Goal: Task Accomplishment & Management: Manage account settings

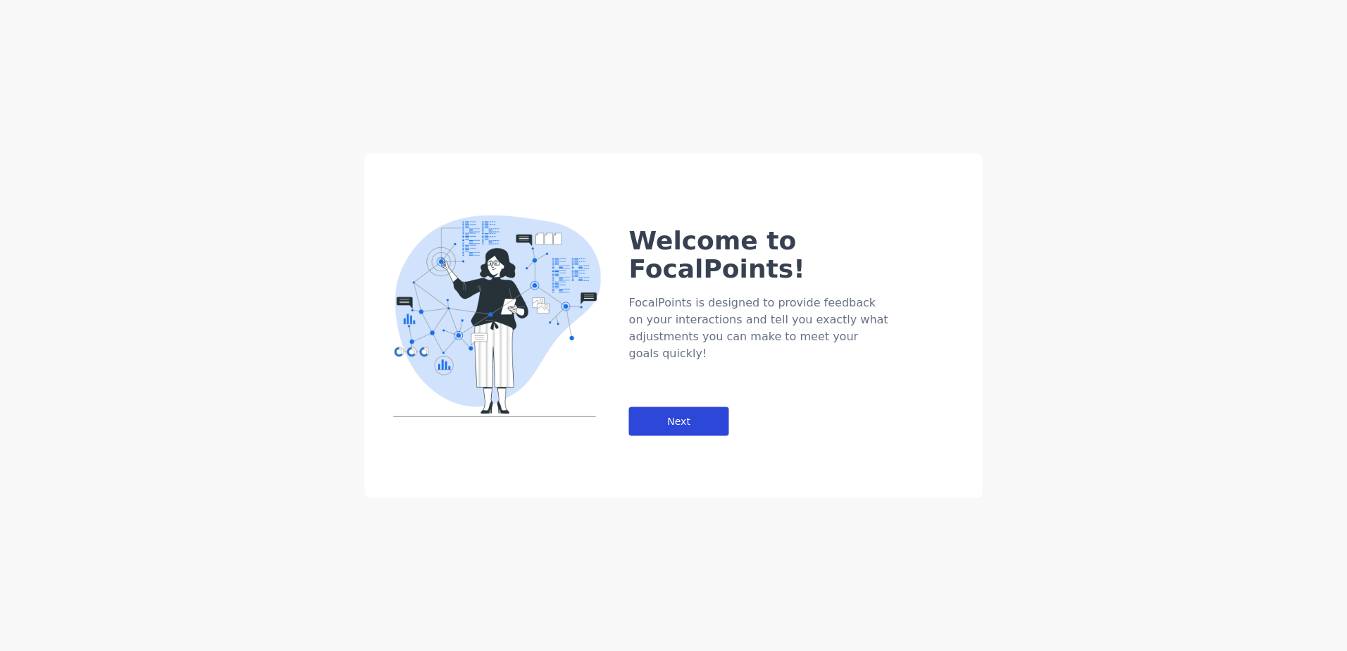
click at [713, 407] on div "Next" at bounding box center [679, 421] width 100 height 29
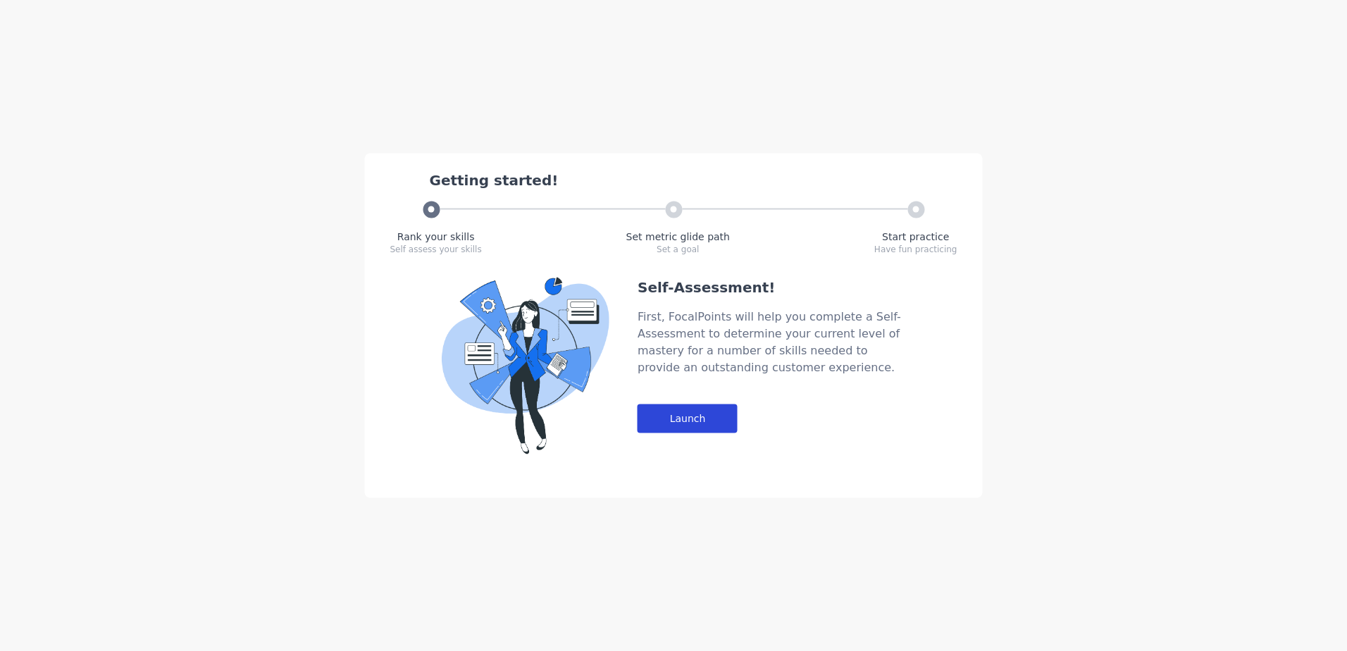
click at [687, 411] on div "Launch" at bounding box center [687, 418] width 100 height 29
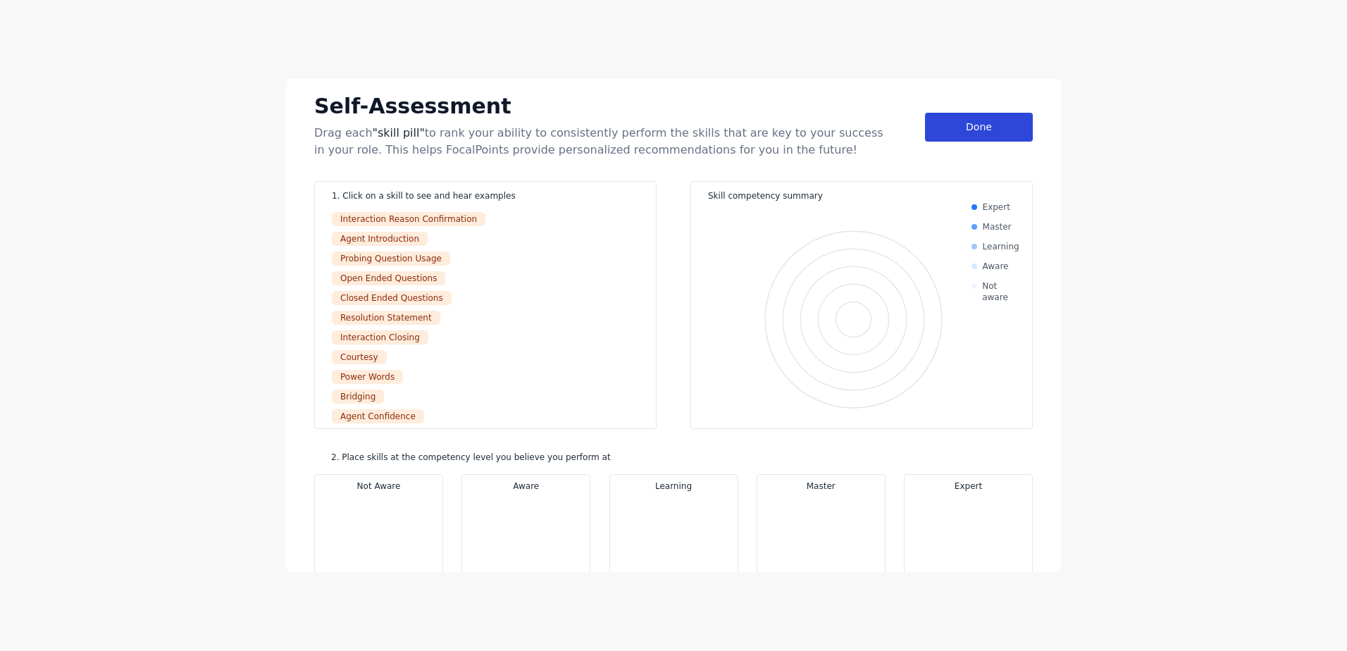
click at [934, 128] on div "Done" at bounding box center [979, 127] width 108 height 29
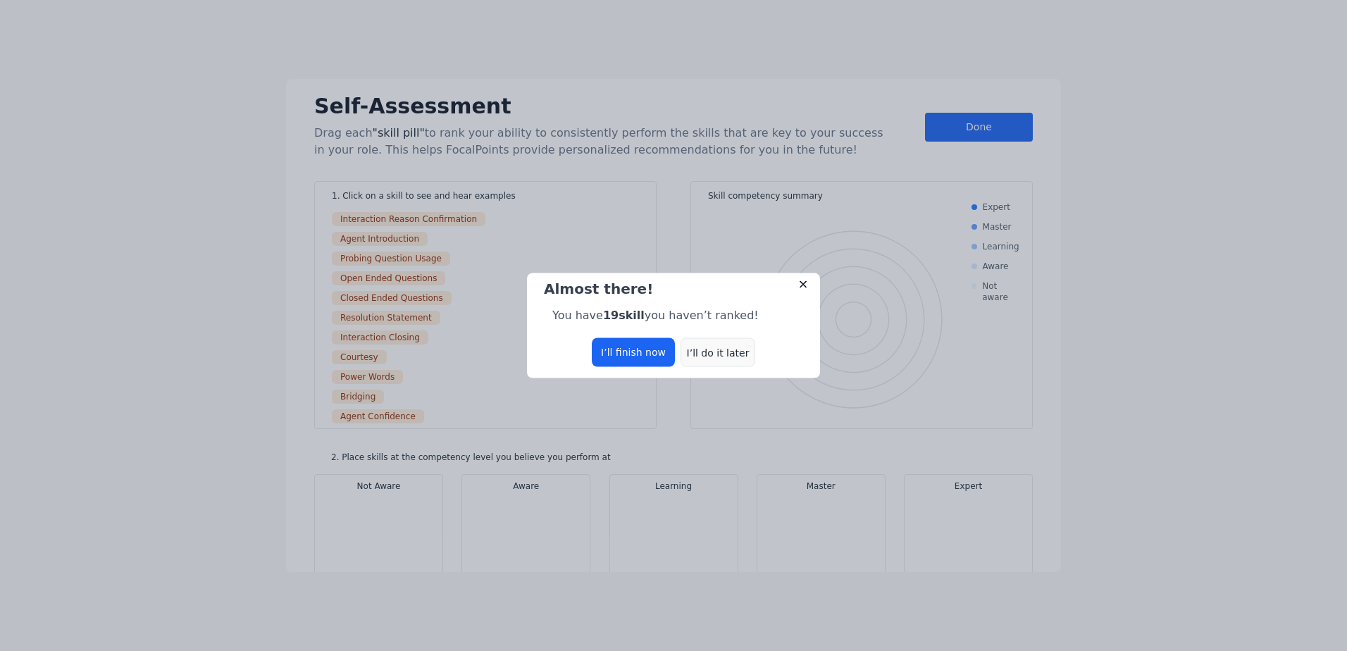
click at [712, 348] on div "I’ll do it later" at bounding box center [717, 352] width 75 height 29
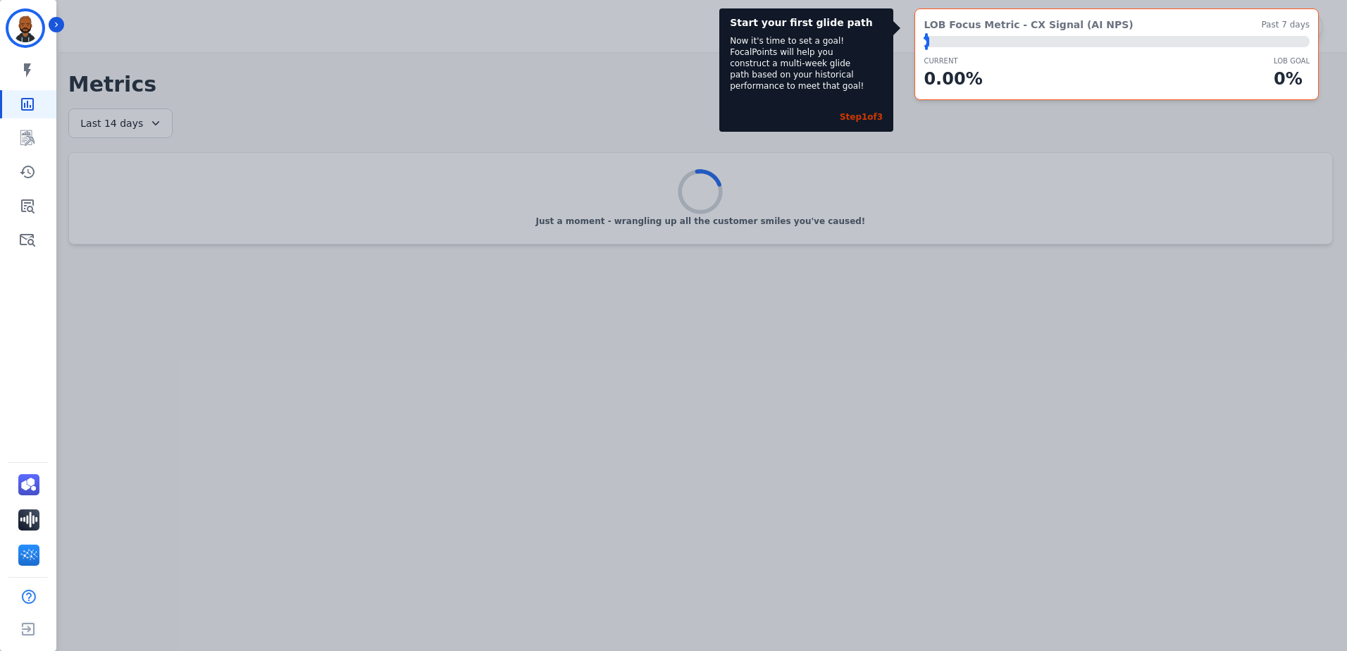
click at [1141, 116] on div "Start your first glide path Now it's time to set a goal! FocalPoints will help …" at bounding box center [673, 325] width 1347 height 651
click at [1166, 68] on div "CURRENT 0.00 % LOB Goal 0 %" at bounding box center [1116, 74] width 386 height 36
click at [839, 34] on div "Start your first glide path Now it's time to set a goal! FocalPoints will help …" at bounding box center [806, 69] width 174 height 123
drag, startPoint x: 812, startPoint y: 103, endPoint x: 847, endPoint y: 113, distance: 35.9
click at [847, 113] on div "Step 1 of 3" at bounding box center [806, 114] width 153 height 28
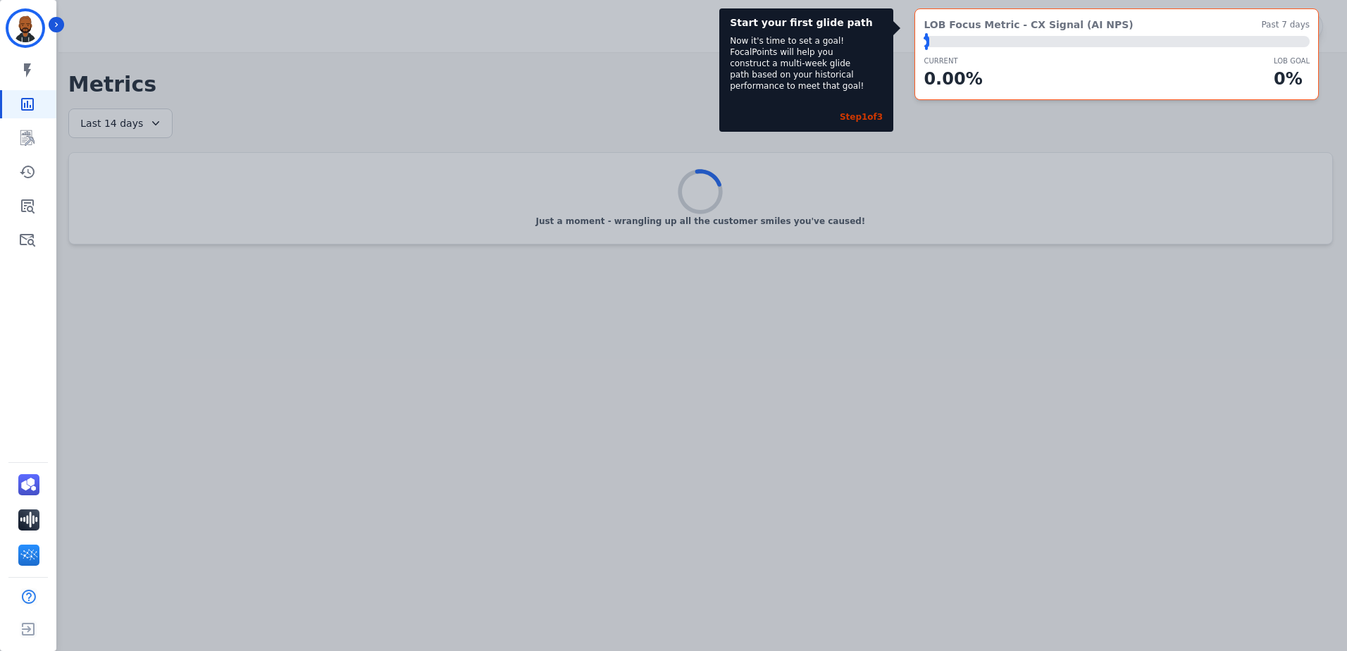
drag, startPoint x: 847, startPoint y: 113, endPoint x: 855, endPoint y: 119, distance: 10.6
click at [855, 119] on div "Step 1 of 3" at bounding box center [861, 116] width 43 height 11
drag, startPoint x: 961, startPoint y: 118, endPoint x: 992, endPoint y: 123, distance: 31.4
click at [968, 119] on div "Start your first glide path Now it's time to set a goal! FocalPoints will help …" at bounding box center [673, 325] width 1347 height 651
click at [992, 123] on div "Start your first glide path Now it's time to set a goal! FocalPoints will help …" at bounding box center [673, 325] width 1347 height 651
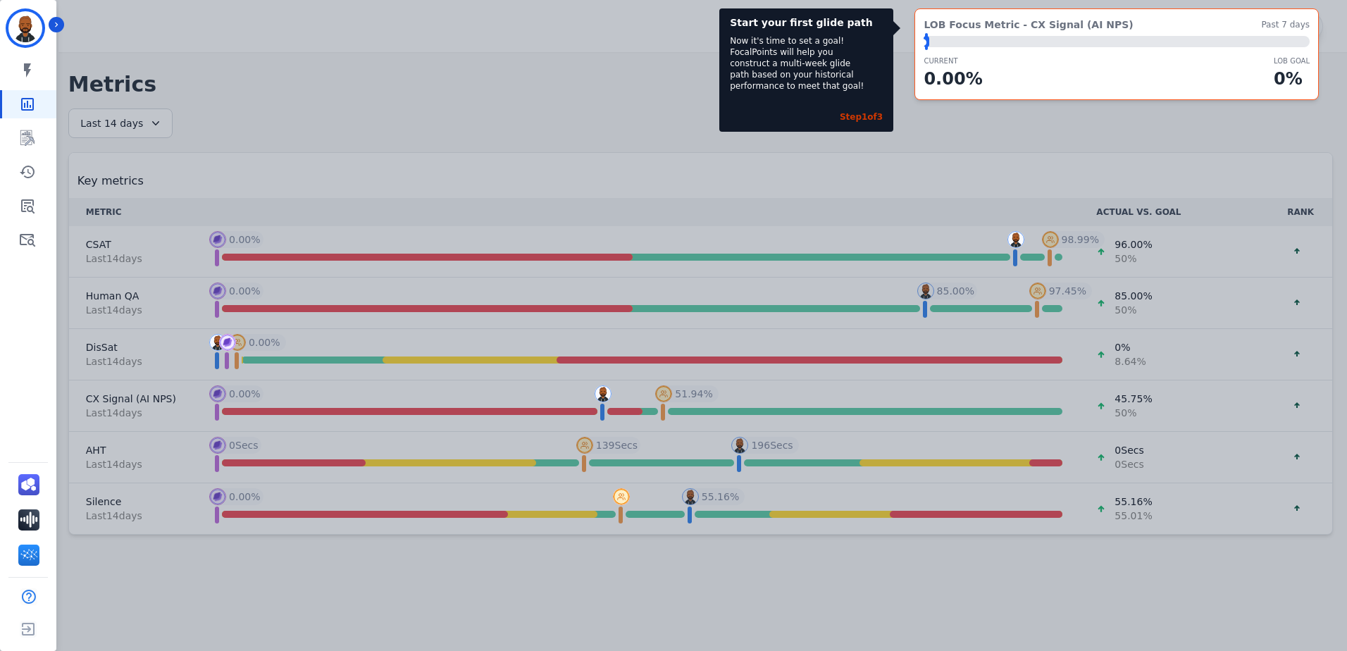
click at [1117, 120] on div "Start your first glide path Now it's time to set a goal! FocalPoints will help …" at bounding box center [673, 325] width 1347 height 651
click at [859, 116] on div "Step 1 of 3" at bounding box center [861, 116] width 43 height 11
click at [1052, 59] on div "CURRENT 0.00 % LOB Goal 0 %" at bounding box center [1116, 74] width 386 height 36
click at [1008, 25] on span "LOB Focus Metric - CX Signal (AI NPS)" at bounding box center [1027, 25] width 209 height 14
drag, startPoint x: 663, startPoint y: 41, endPoint x: 655, endPoint y: 87, distance: 47.1
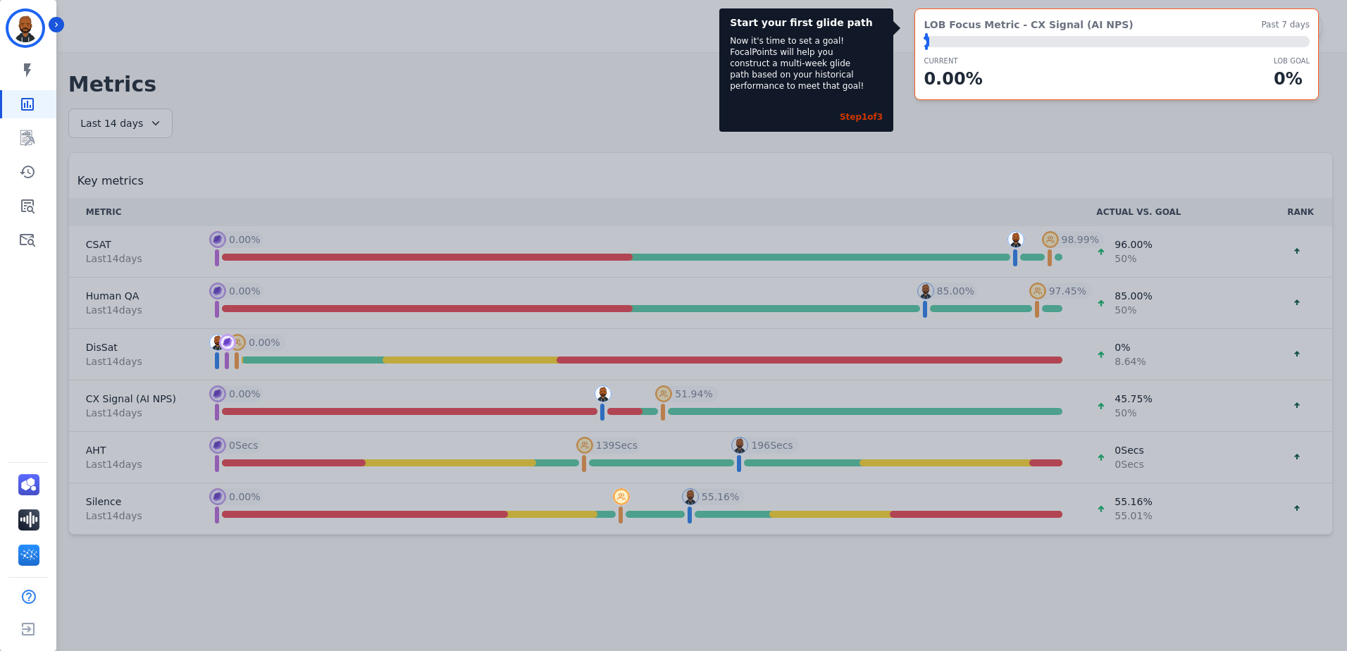
click at [653, 43] on div "Start your first glide path Now it's time to set a goal! FocalPoints will help …" at bounding box center [673, 325] width 1347 height 651
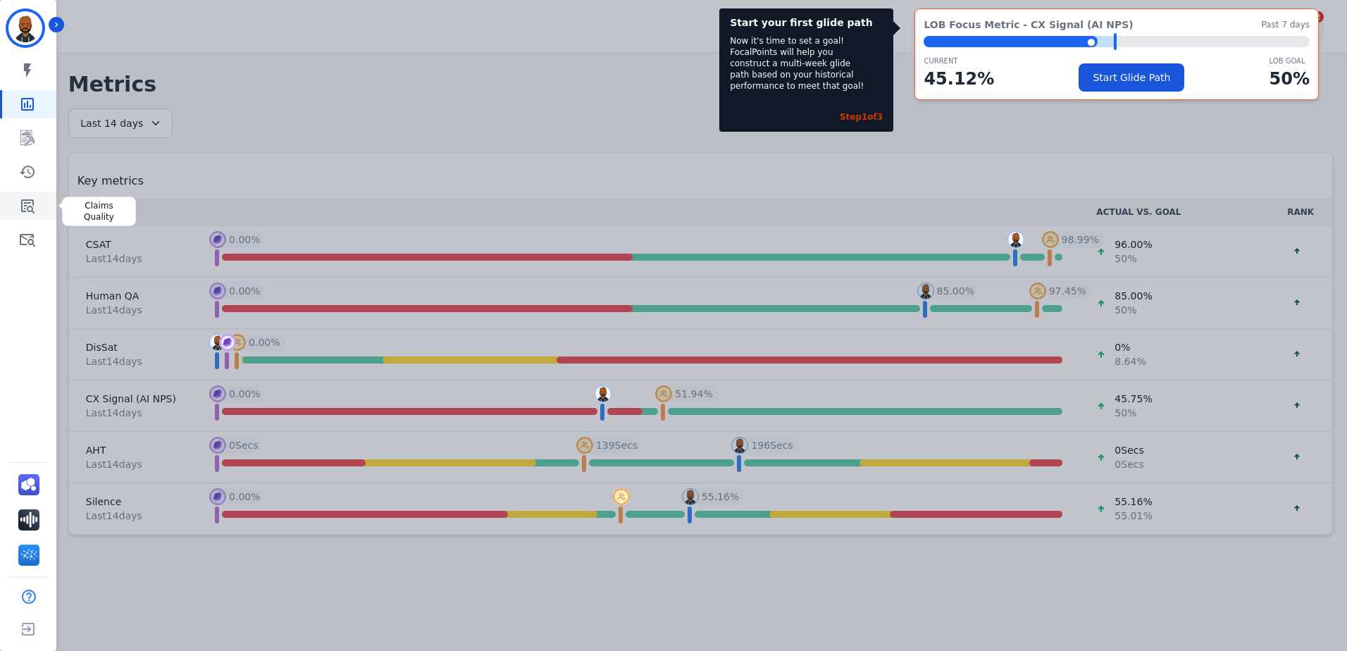
click at [27, 196] on link "Sidebar" at bounding box center [29, 206] width 54 height 28
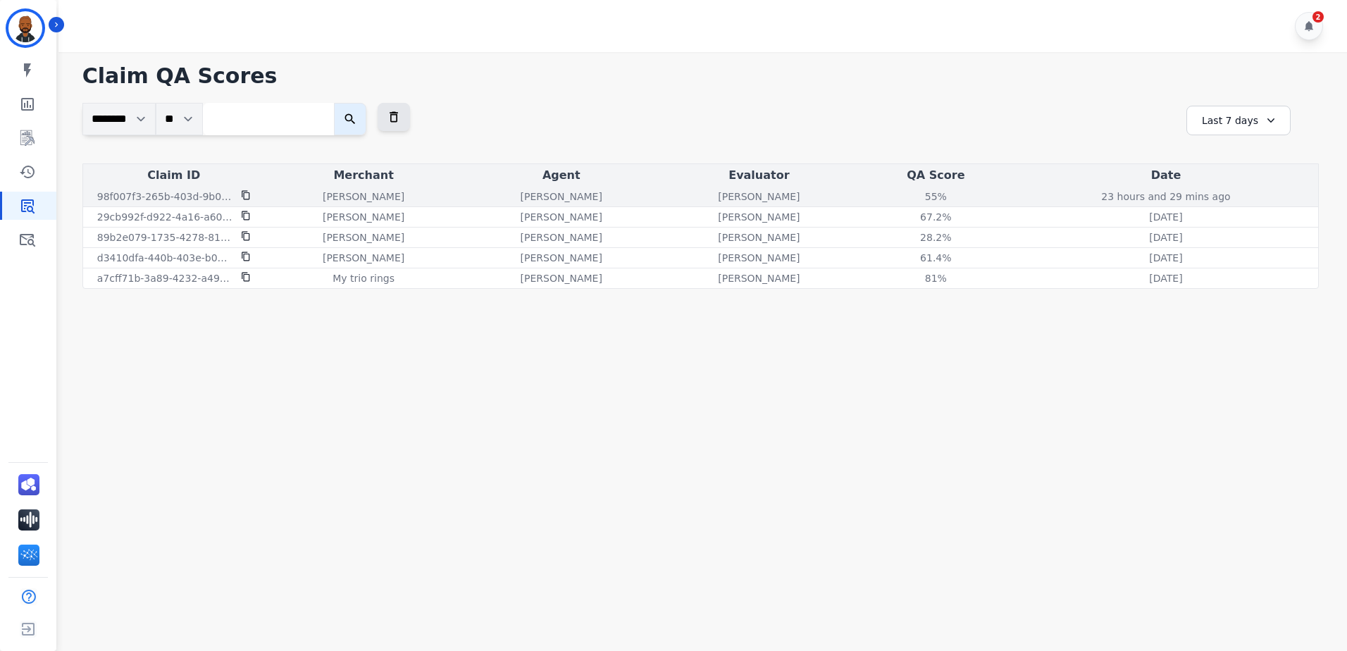
click at [249, 194] on icon at bounding box center [246, 195] width 8 height 9
click at [1146, 192] on p "23 hours and 29 mins ago" at bounding box center [1165, 196] width 129 height 14
click at [922, 196] on div "55 %" at bounding box center [935, 196] width 63 height 14
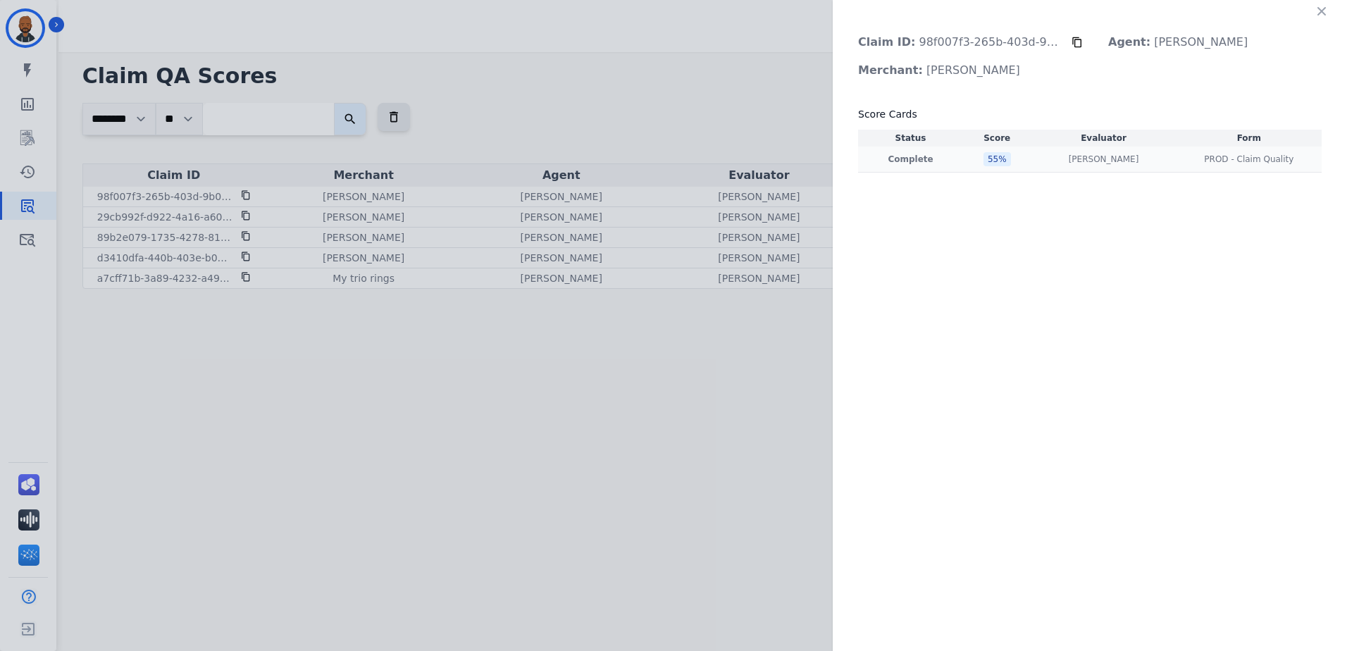
click at [989, 152] on div "55 %" at bounding box center [996, 159] width 27 height 14
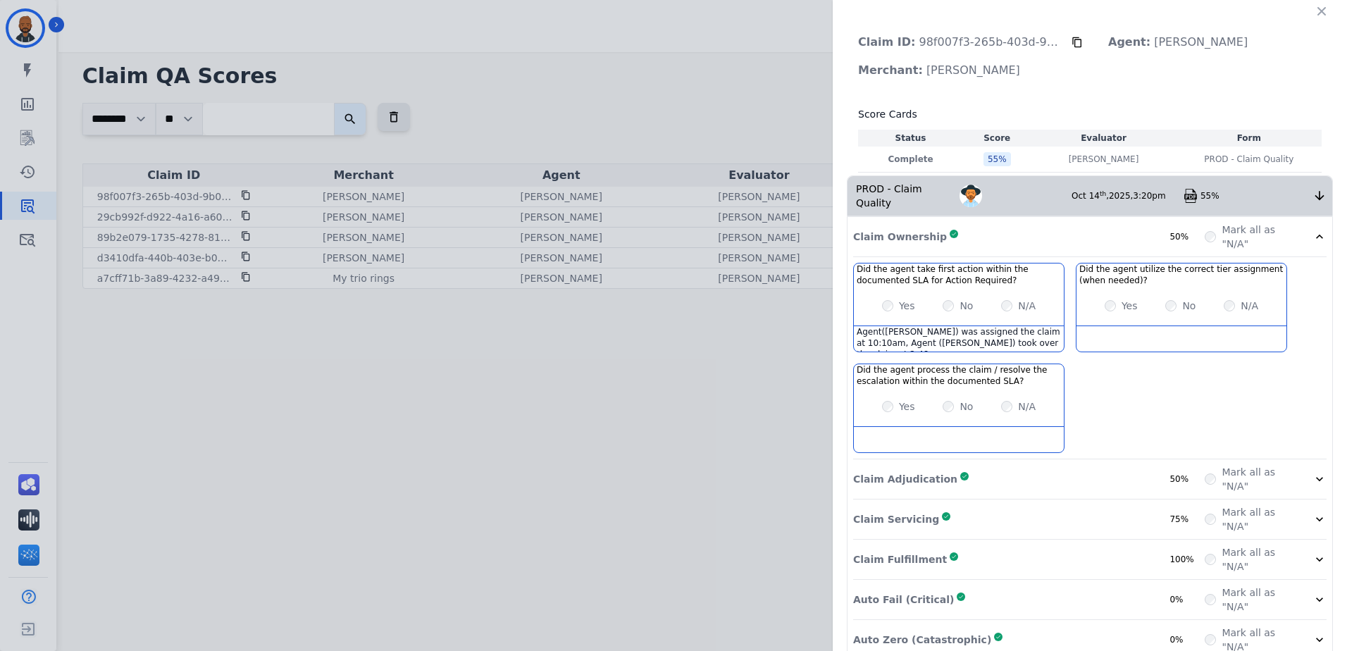
scroll to position [50, 0]
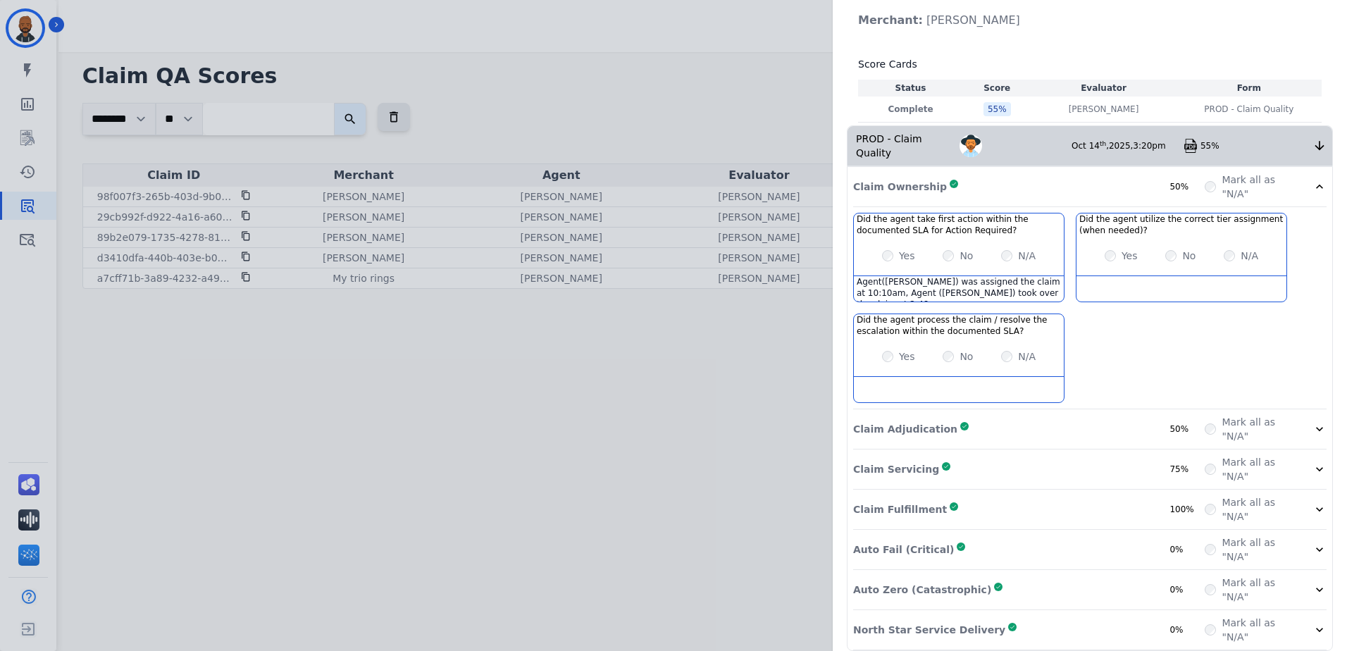
click at [1314, 422] on icon at bounding box center [1319, 429] width 14 height 14
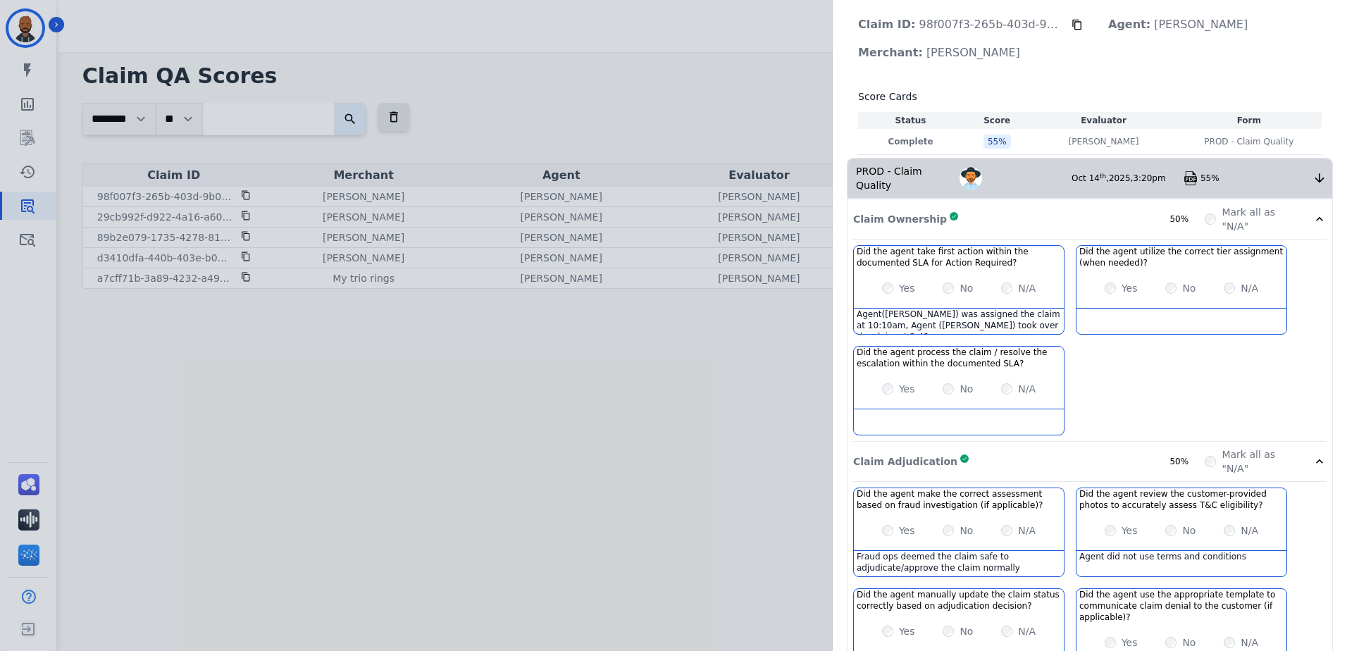
scroll to position [0, 0]
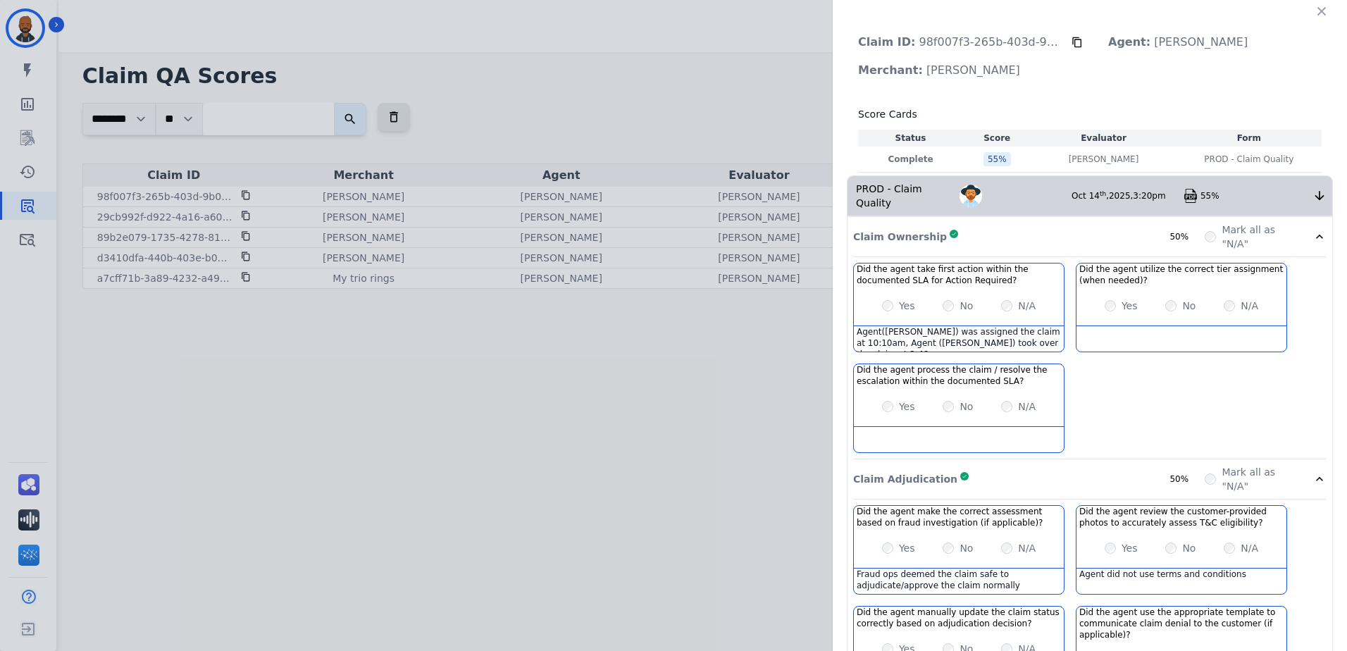
click at [244, 196] on div "Claim ID: 98f007f3-265b-403d-9b07-02e0a5ef7586 Agent: [PERSON_NAME] Merchant: […" at bounding box center [673, 325] width 1347 height 651
click at [242, 192] on div "Claim ID: 98f007f3-265b-403d-9b07-02e0a5ef7586 Agent: [PERSON_NAME] Merchant: […" at bounding box center [673, 325] width 1347 height 651
click at [1314, 11] on icon "button" at bounding box center [1321, 11] width 14 height 14
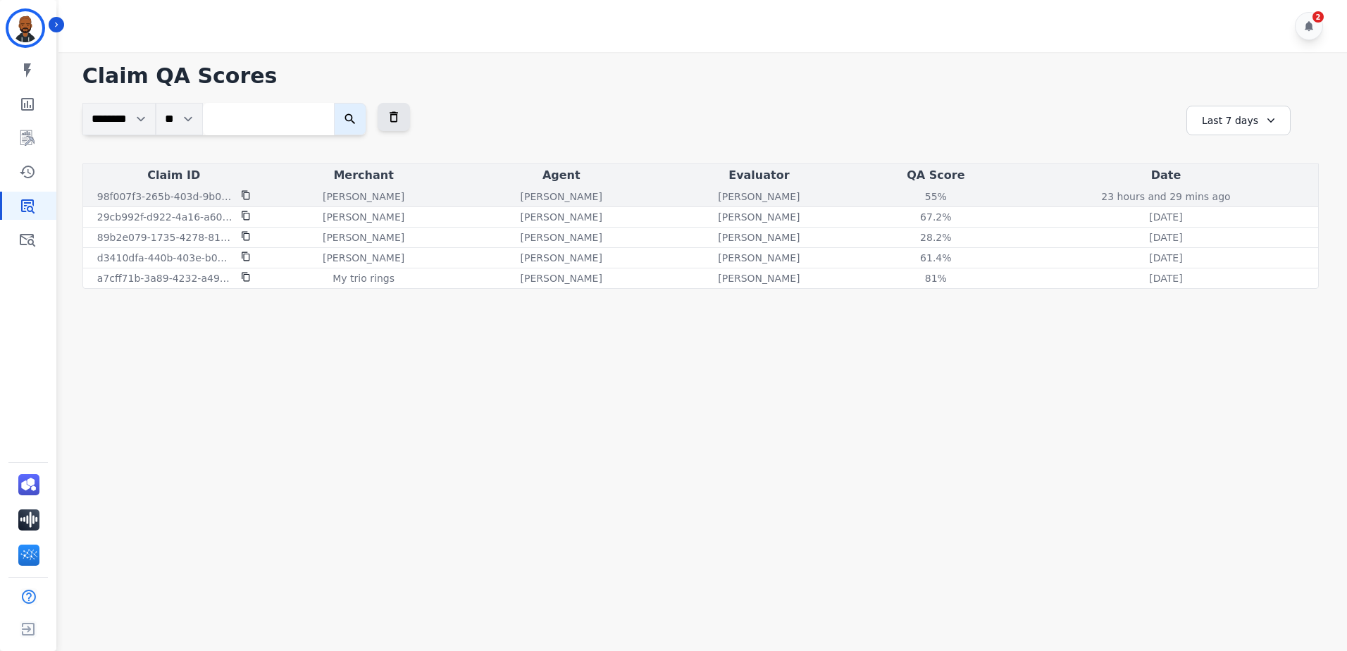
click at [243, 192] on icon at bounding box center [246, 195] width 10 height 10
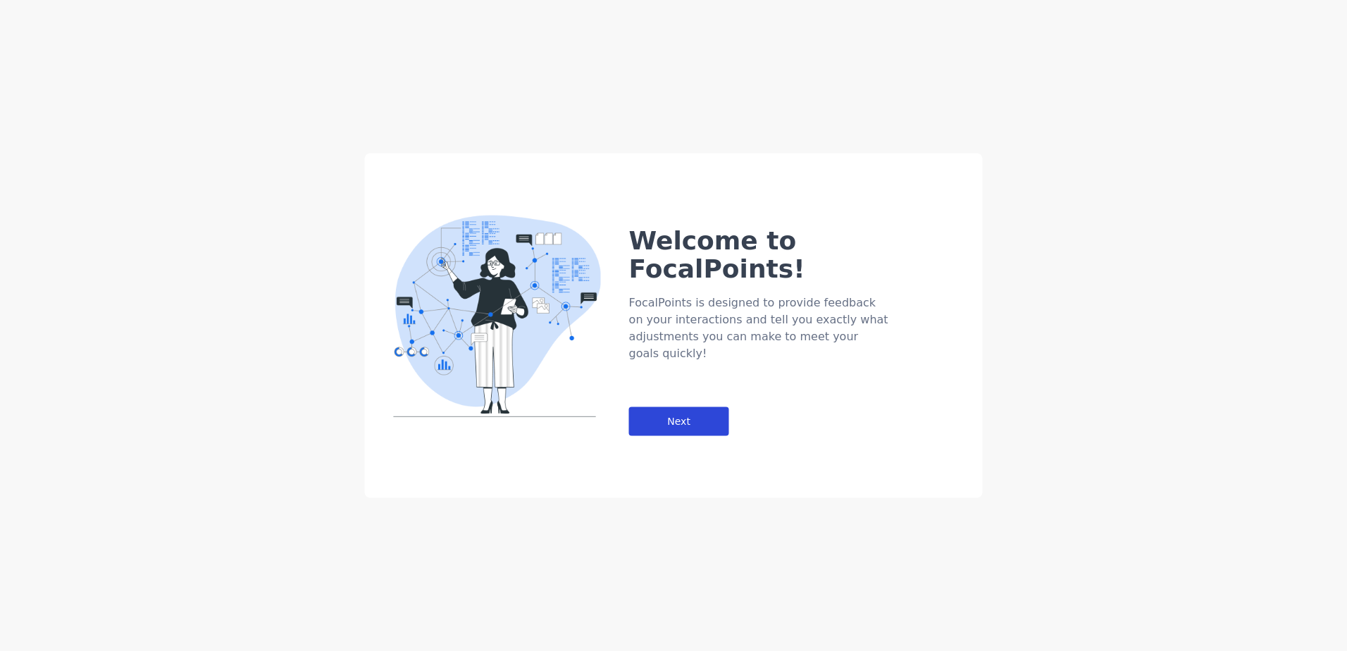
click at [692, 407] on div "Next" at bounding box center [679, 421] width 100 height 29
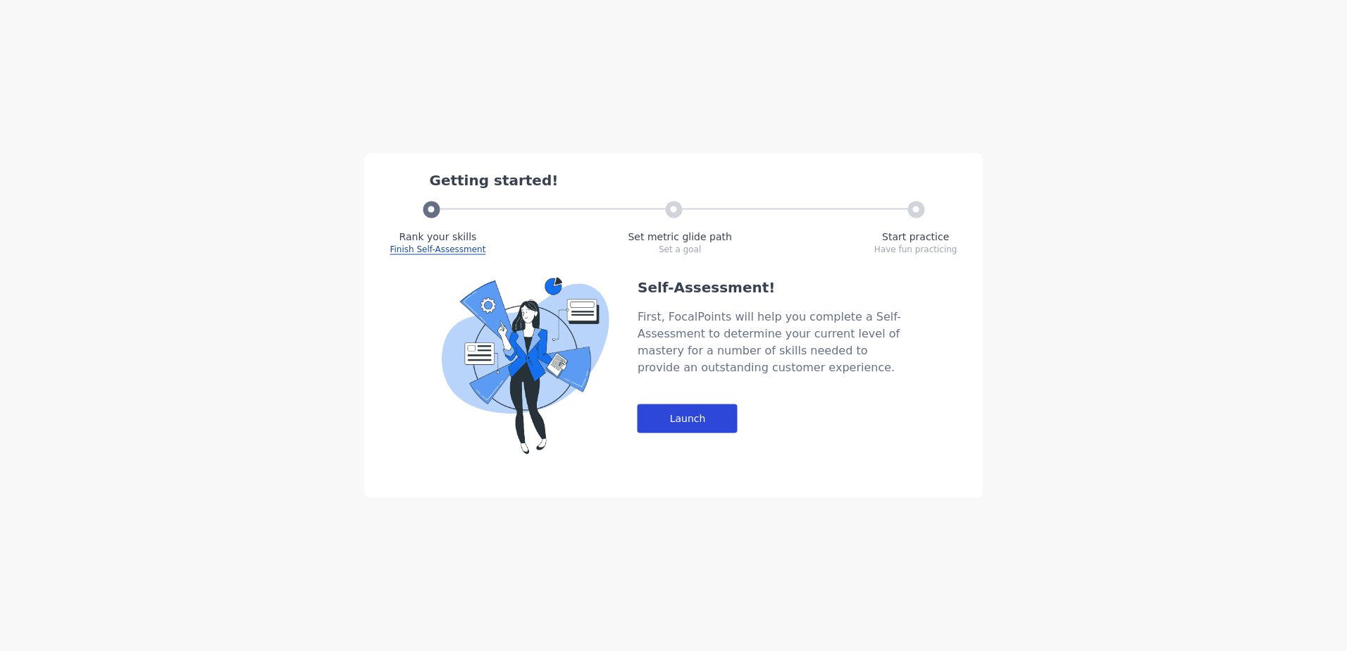
drag, startPoint x: 695, startPoint y: 398, endPoint x: 694, endPoint y: 412, distance: 14.1
click at [695, 403] on div "Self-Assessment! First, FocalPoints will help you complete a Self-Assessment to…" at bounding box center [771, 366] width 268 height 177
click at [694, 413] on div "Launch" at bounding box center [687, 418] width 100 height 29
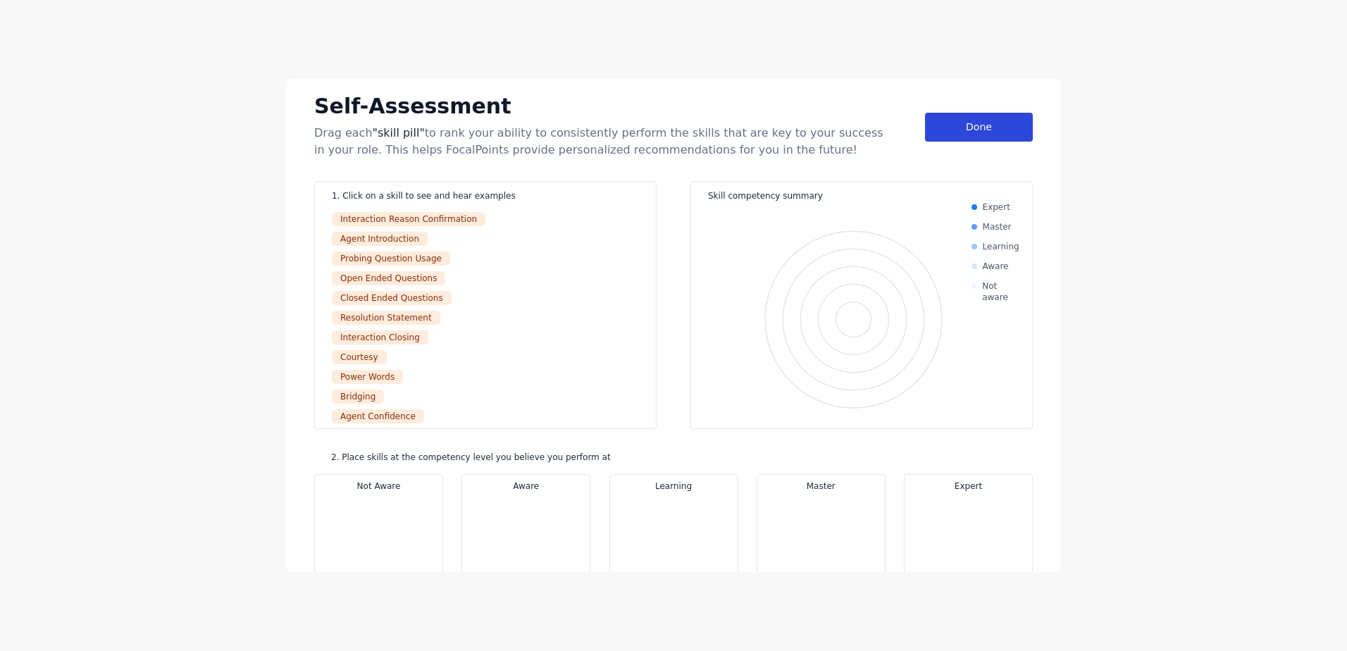
click at [954, 120] on div "Done" at bounding box center [979, 127] width 108 height 29
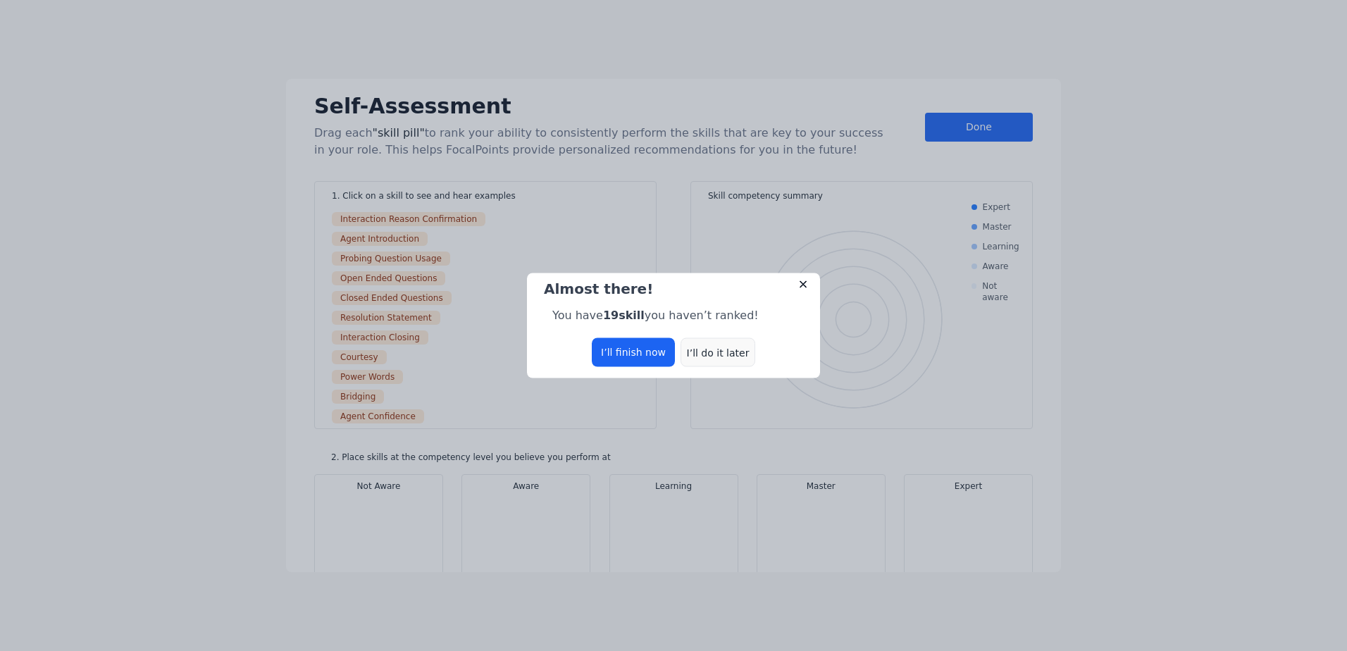
click at [747, 354] on div "I’ll do it later" at bounding box center [717, 352] width 75 height 29
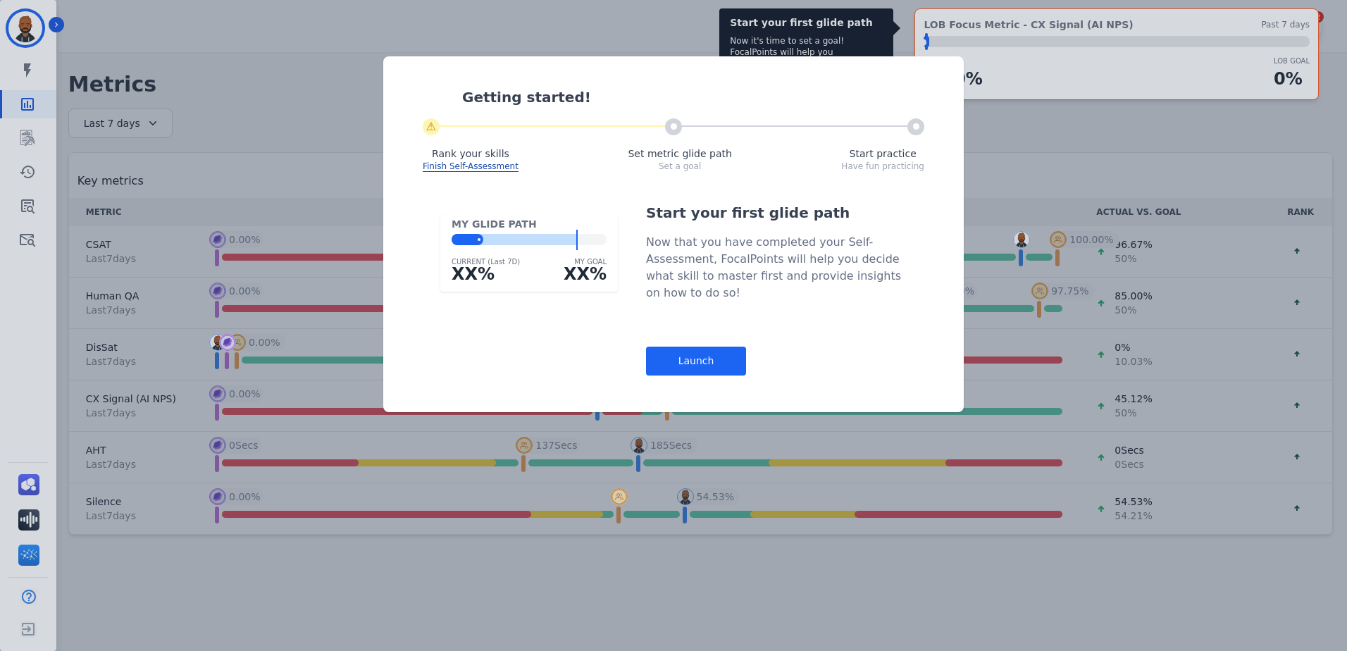
click at [734, 354] on div "Launch" at bounding box center [696, 361] width 100 height 29
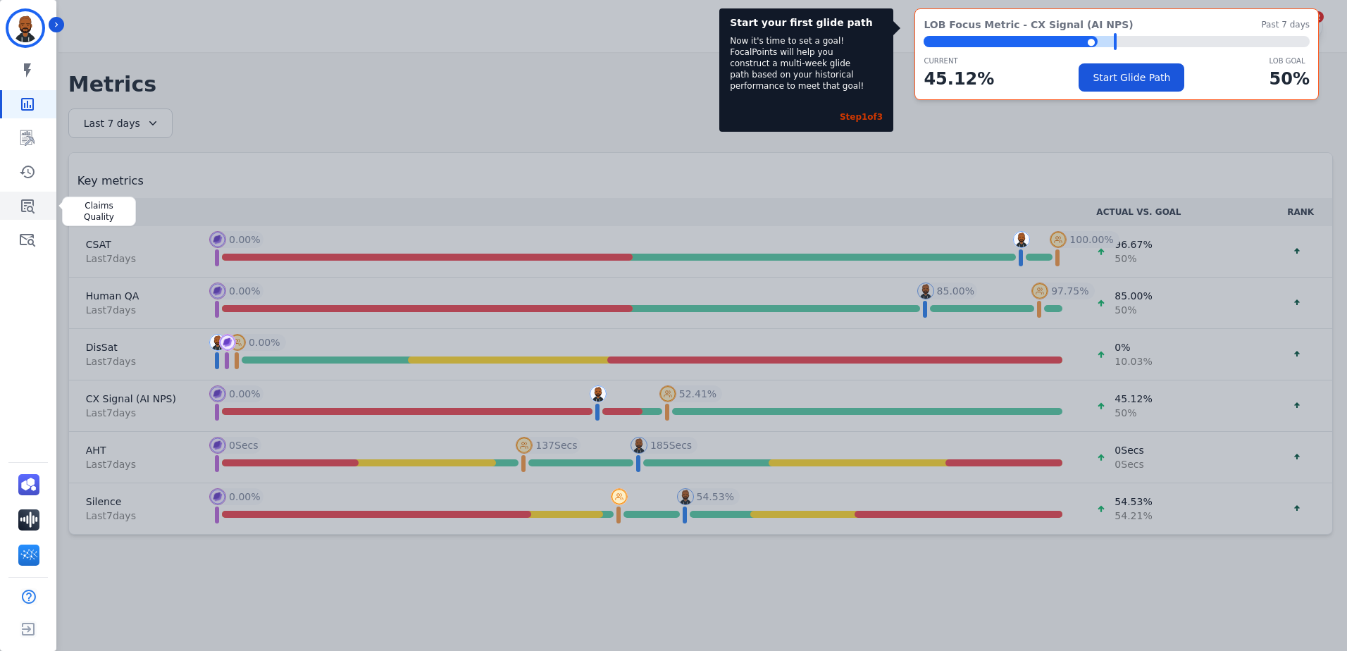
click at [21, 199] on icon "Sidebar" at bounding box center [27, 205] width 17 height 17
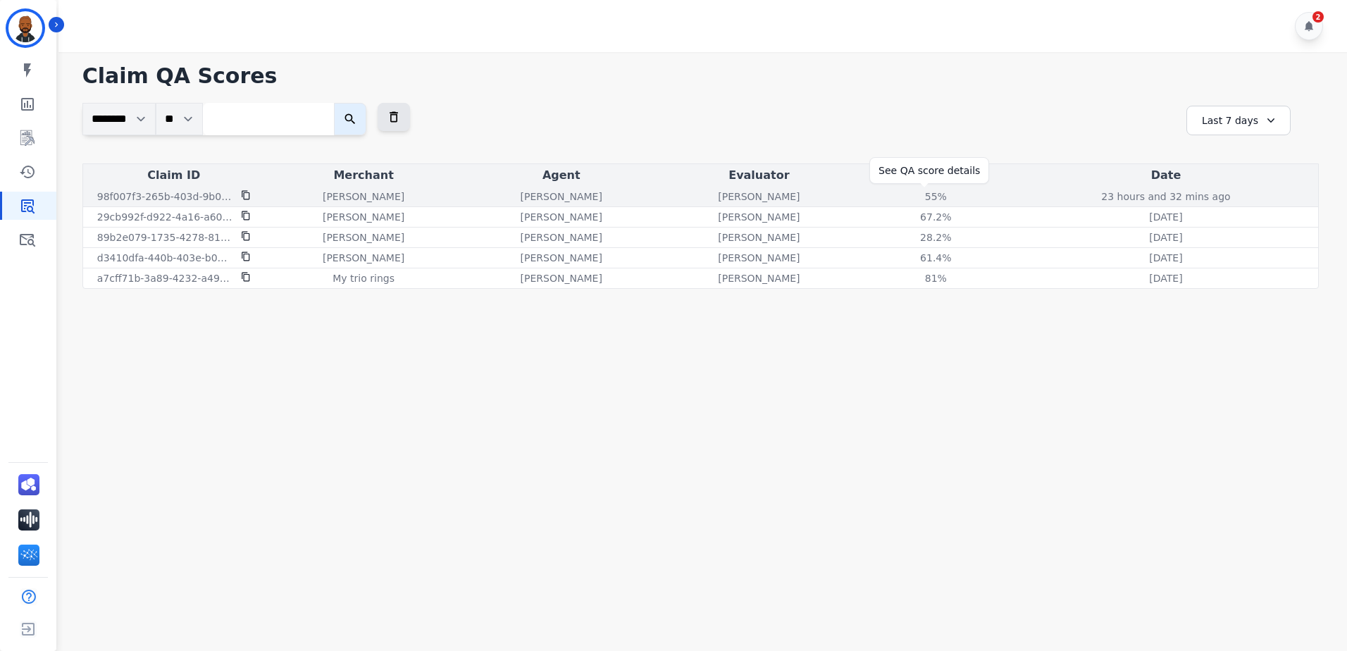
click at [909, 197] on div "55 %" at bounding box center [935, 196] width 63 height 14
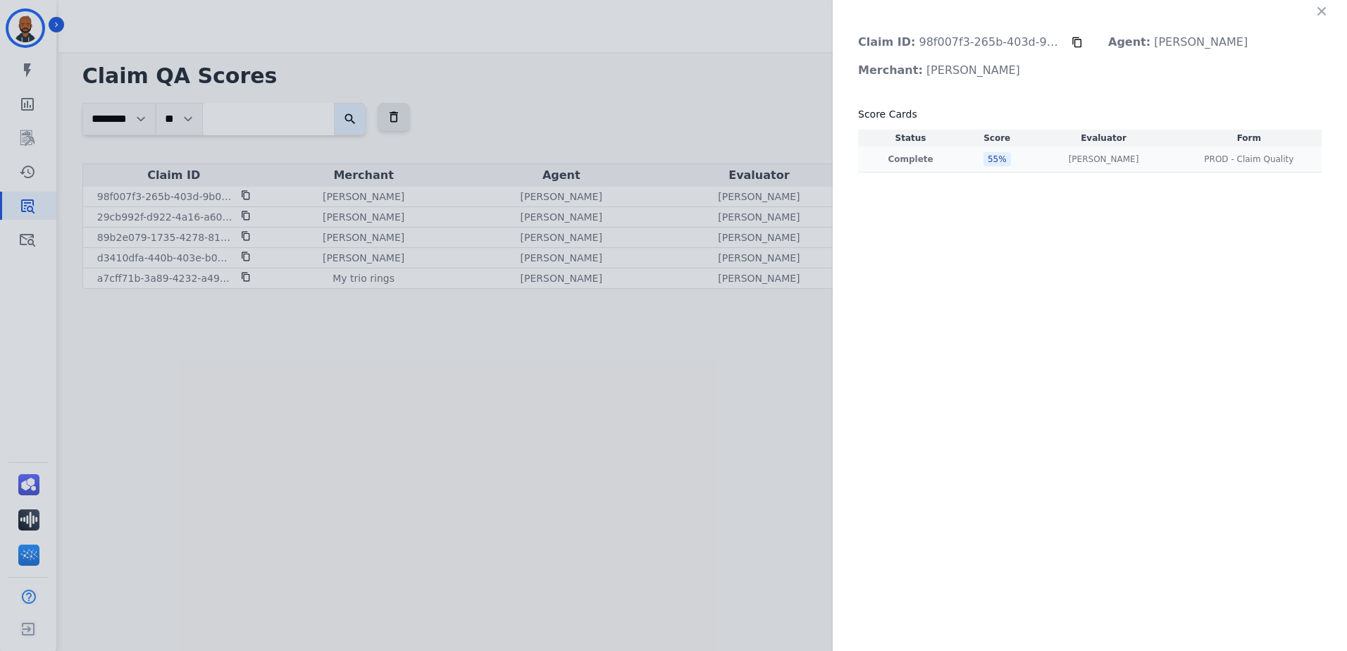
click at [992, 161] on div "55 %" at bounding box center [996, 159] width 27 height 14
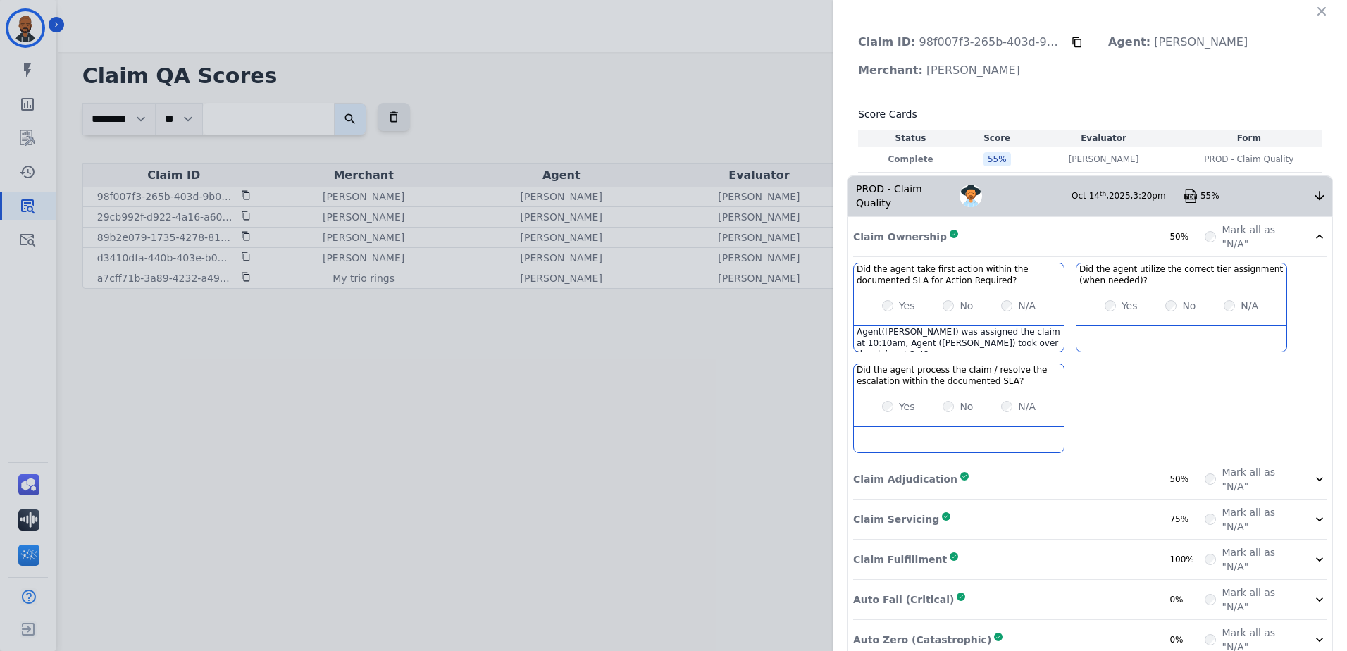
scroll to position [50, 0]
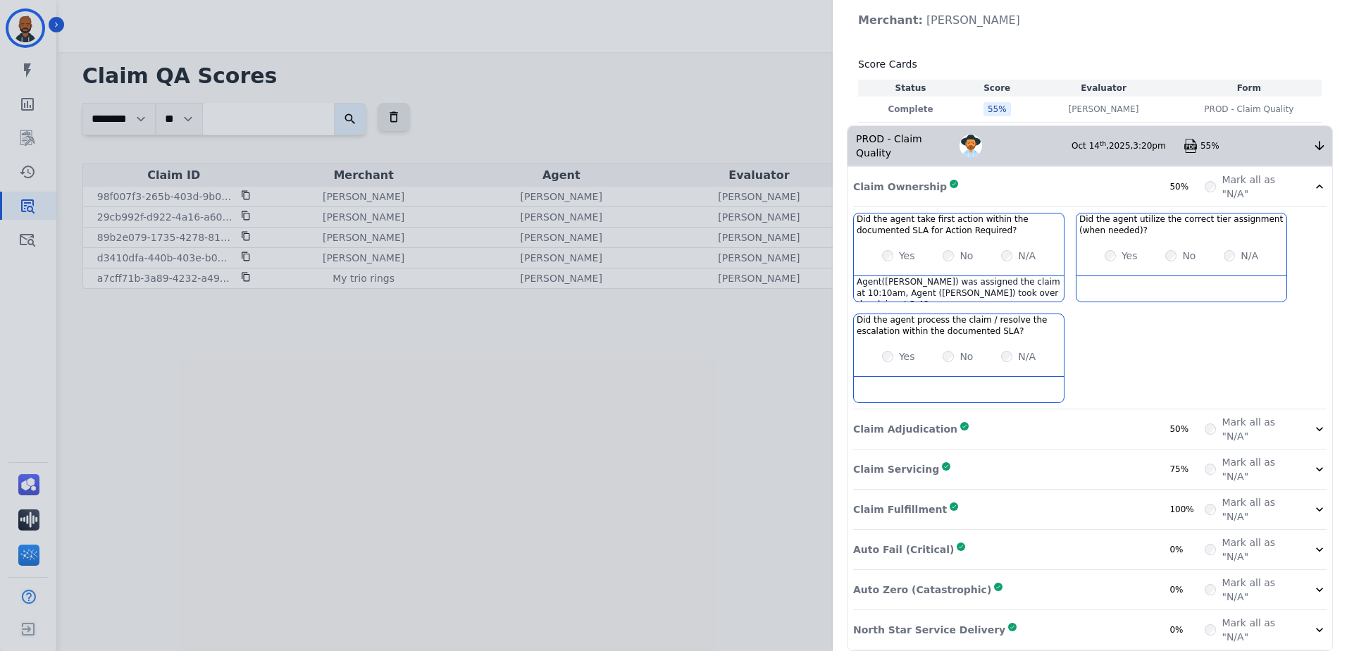
click at [947, 418] on div "Claim Adjudication Complete 50%" at bounding box center [1028, 429] width 351 height 28
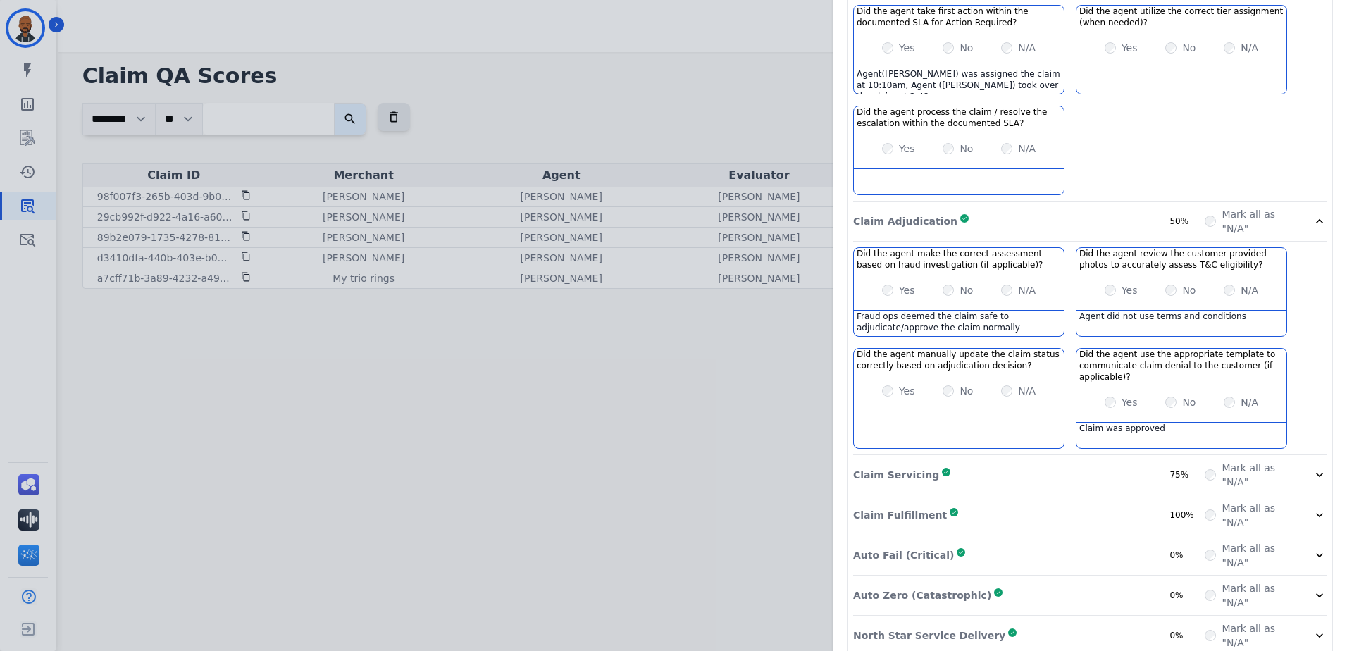
scroll to position [261, 0]
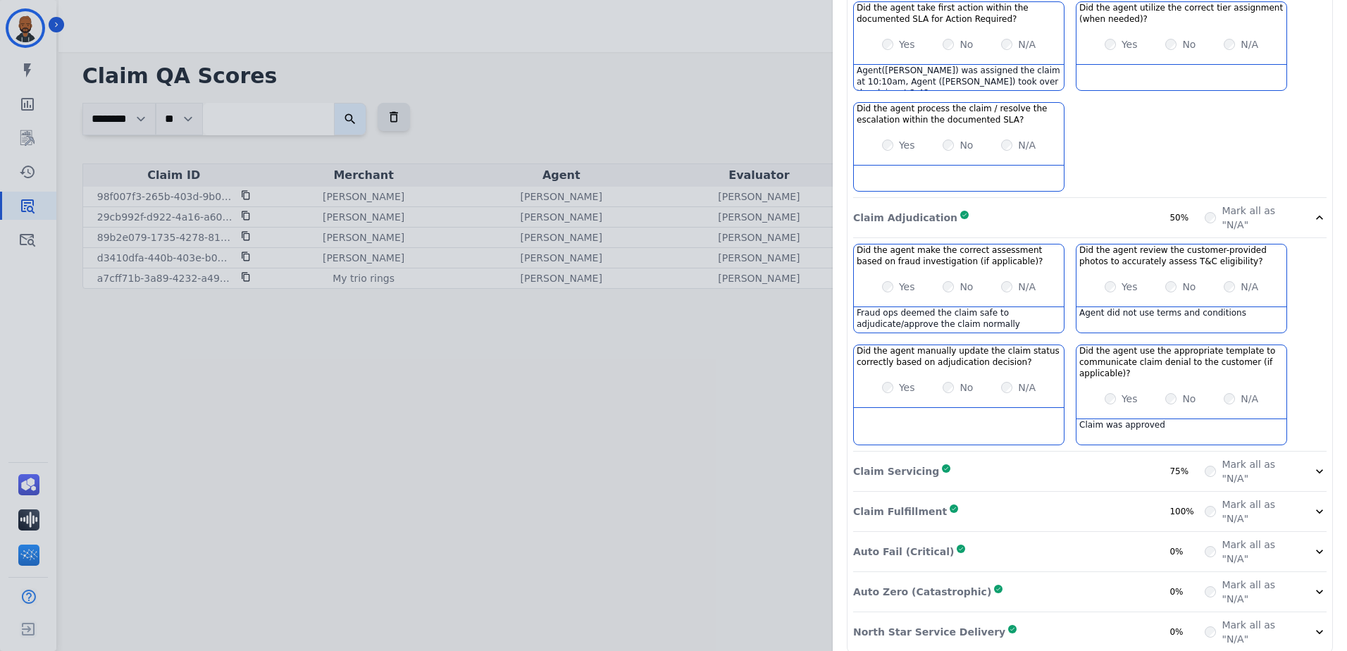
click at [1063, 457] on div "Claim Servicing Complete 75%" at bounding box center [1028, 471] width 351 height 28
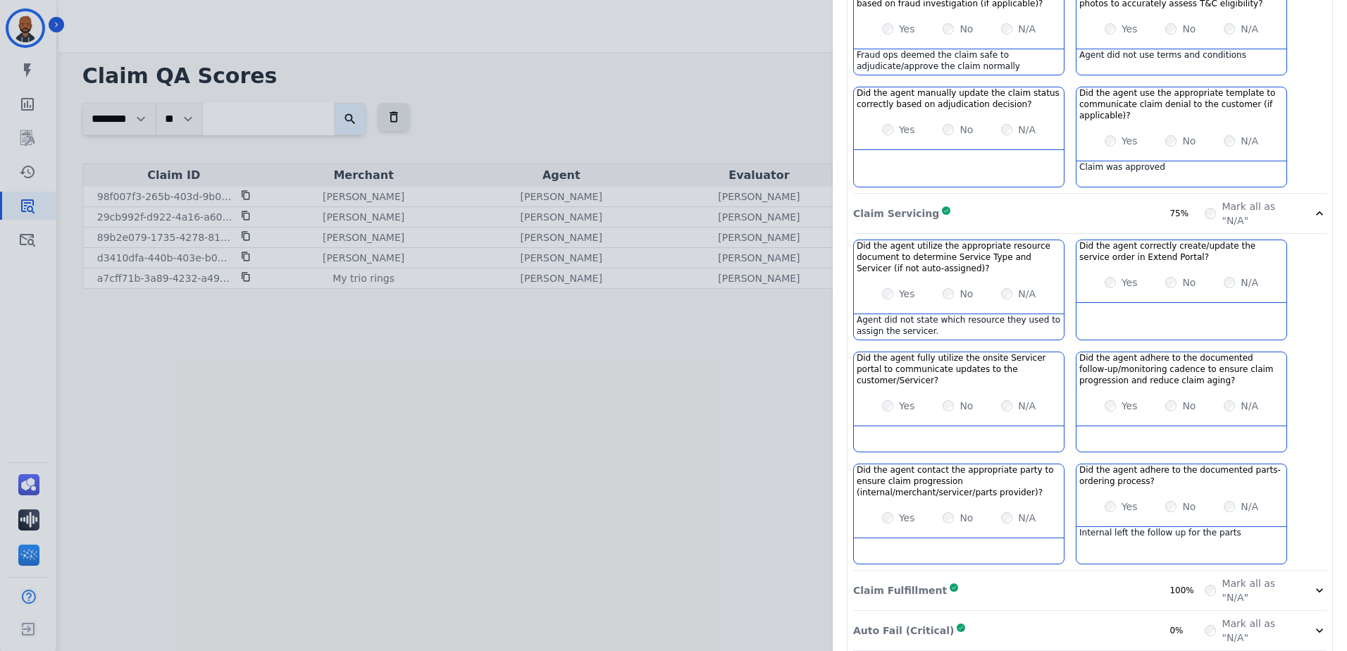
scroll to position [600, 0]
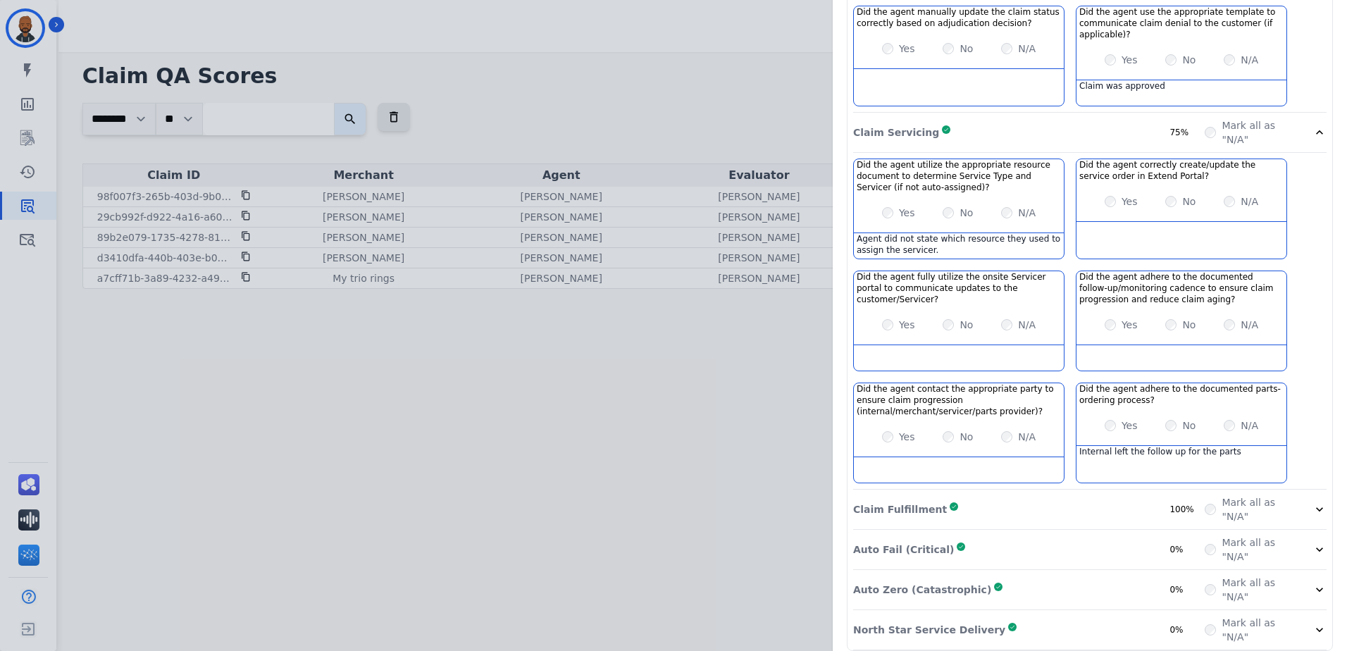
click at [1021, 495] on div "Claim Fulfillment Complete 100%" at bounding box center [1028, 509] width 351 height 28
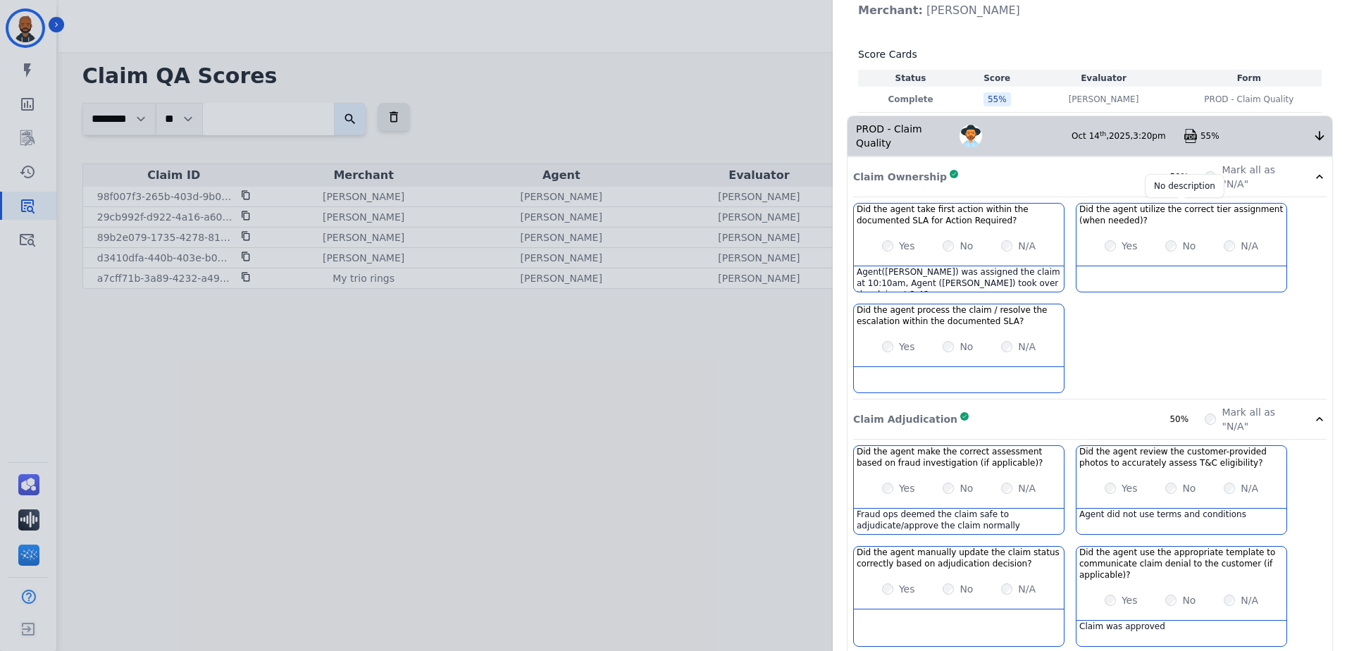
scroll to position [0, 0]
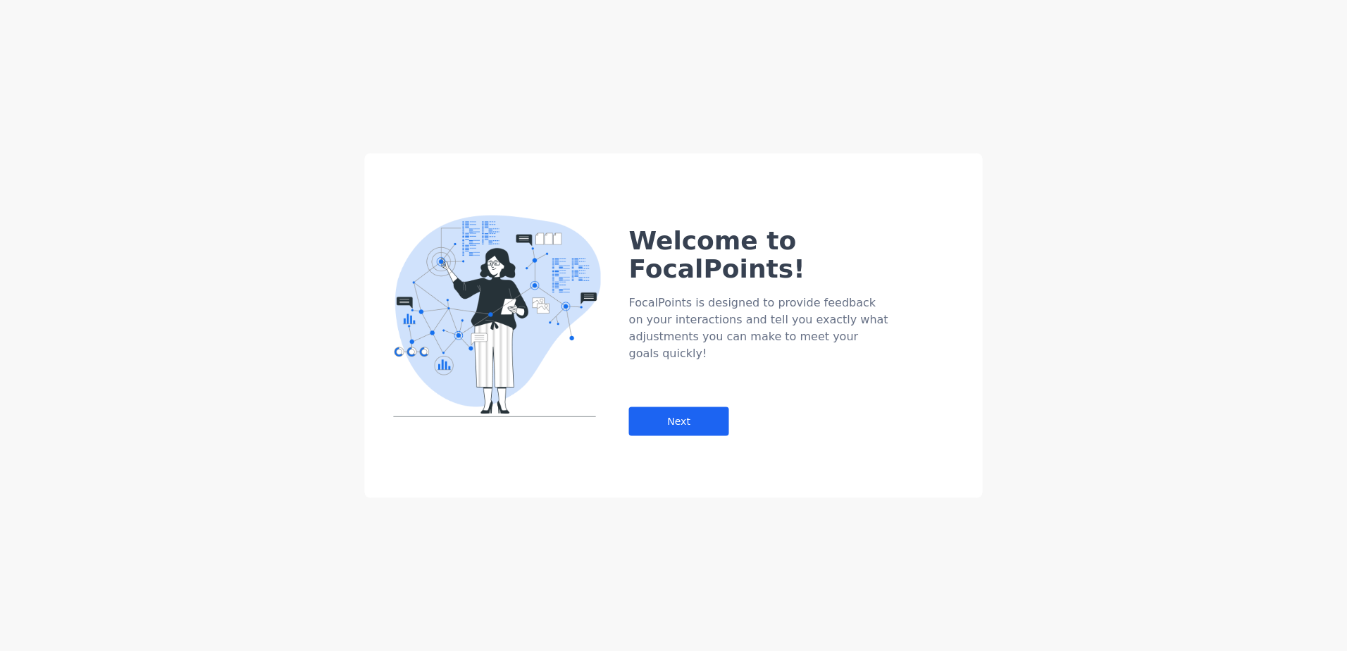
click at [1316, 7] on div "Welcome to FocalPoints! FocalPoints is designed to provide feedback on your int…" at bounding box center [673, 325] width 1347 height 651
click at [682, 407] on div "Next" at bounding box center [679, 421] width 100 height 29
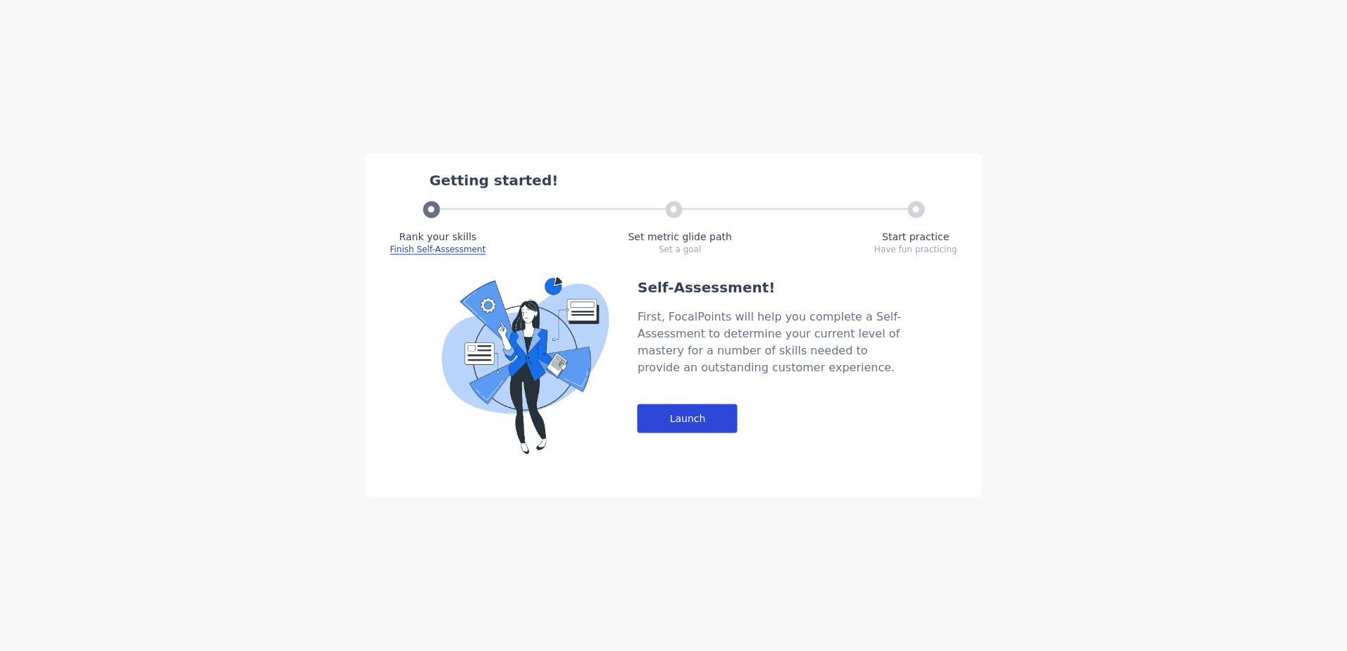
click at [709, 426] on div "Launch" at bounding box center [687, 418] width 100 height 29
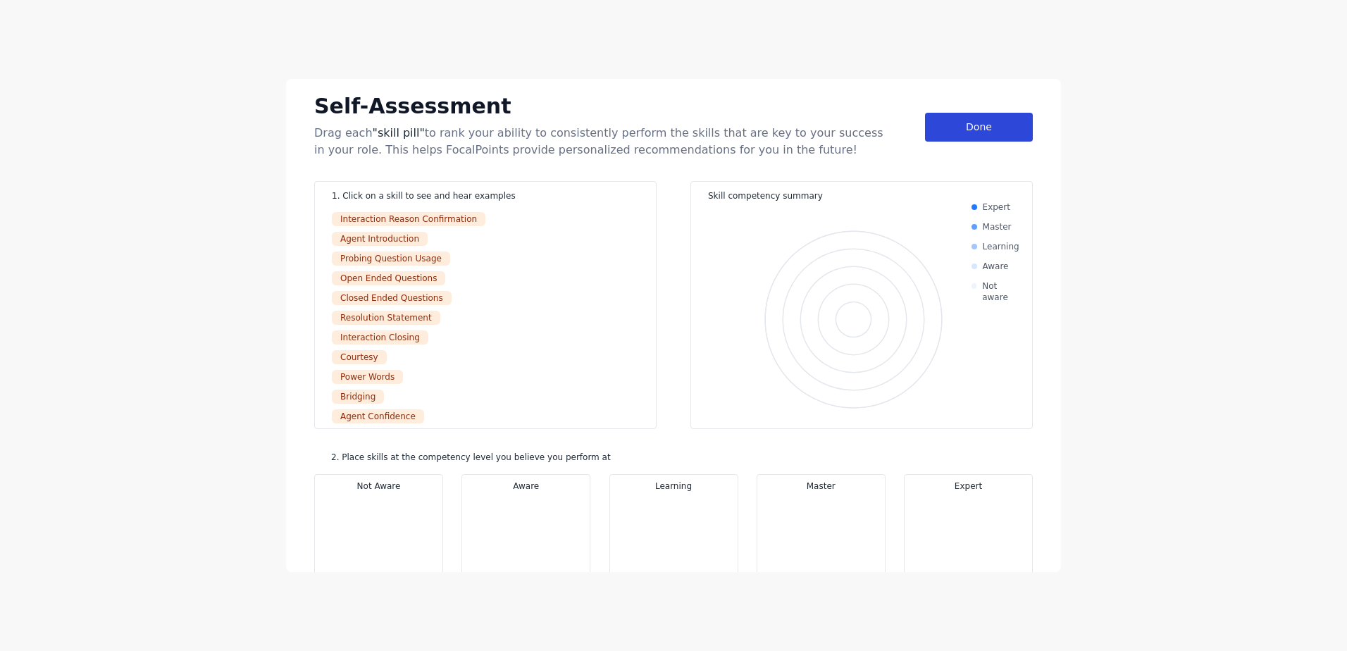
click at [961, 137] on div "Done" at bounding box center [979, 127] width 108 height 29
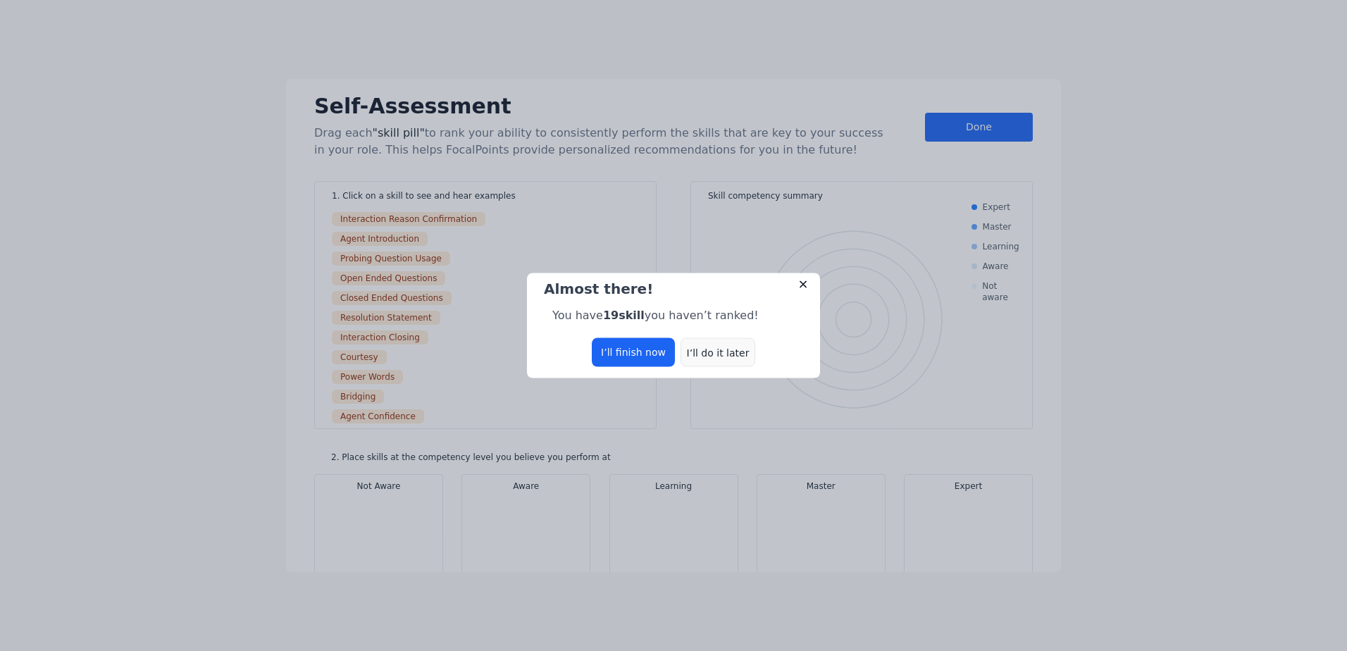
click at [726, 353] on div "I’ll do it later" at bounding box center [717, 352] width 75 height 29
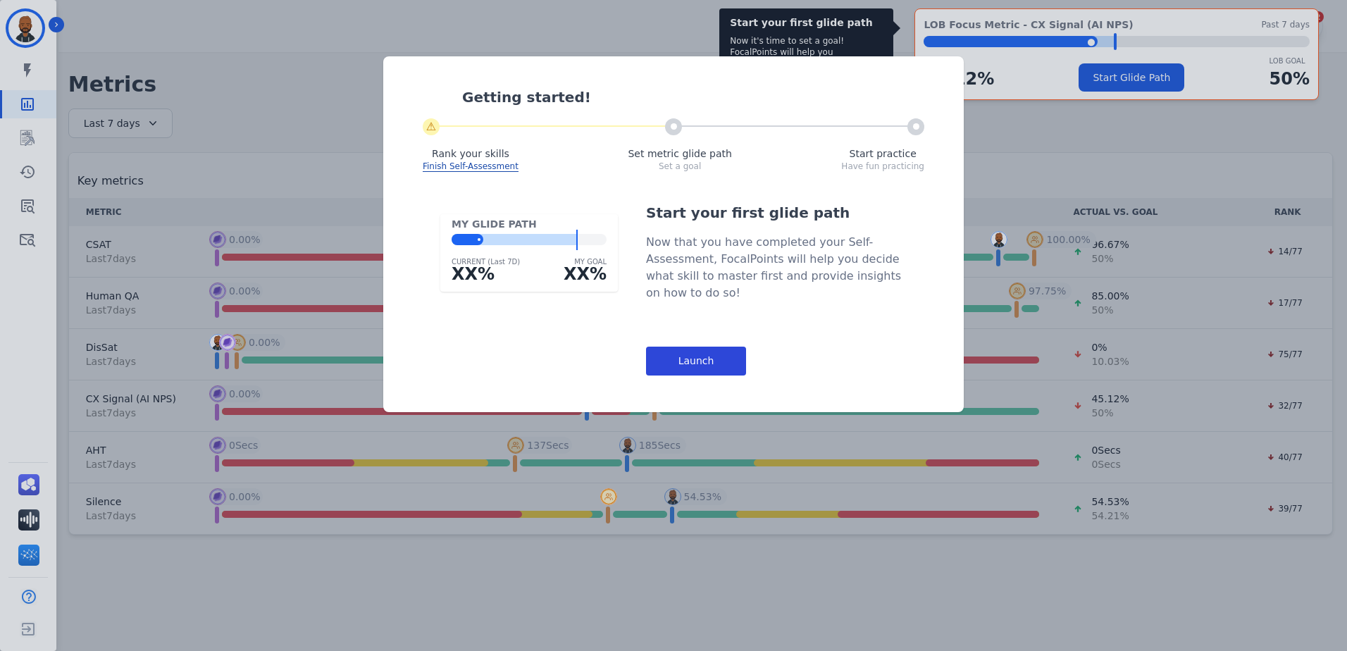
click at [711, 370] on div "Launch" at bounding box center [696, 361] width 100 height 29
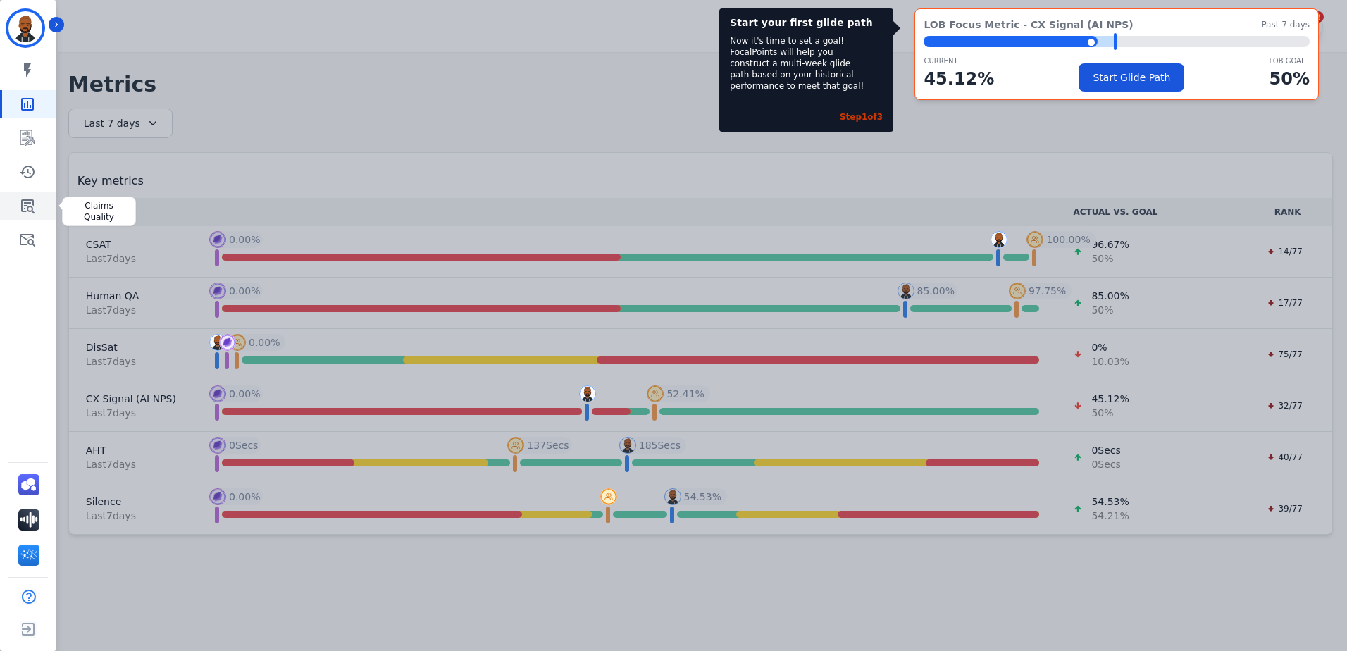
click at [35, 208] on icon "Sidebar" at bounding box center [27, 205] width 17 height 17
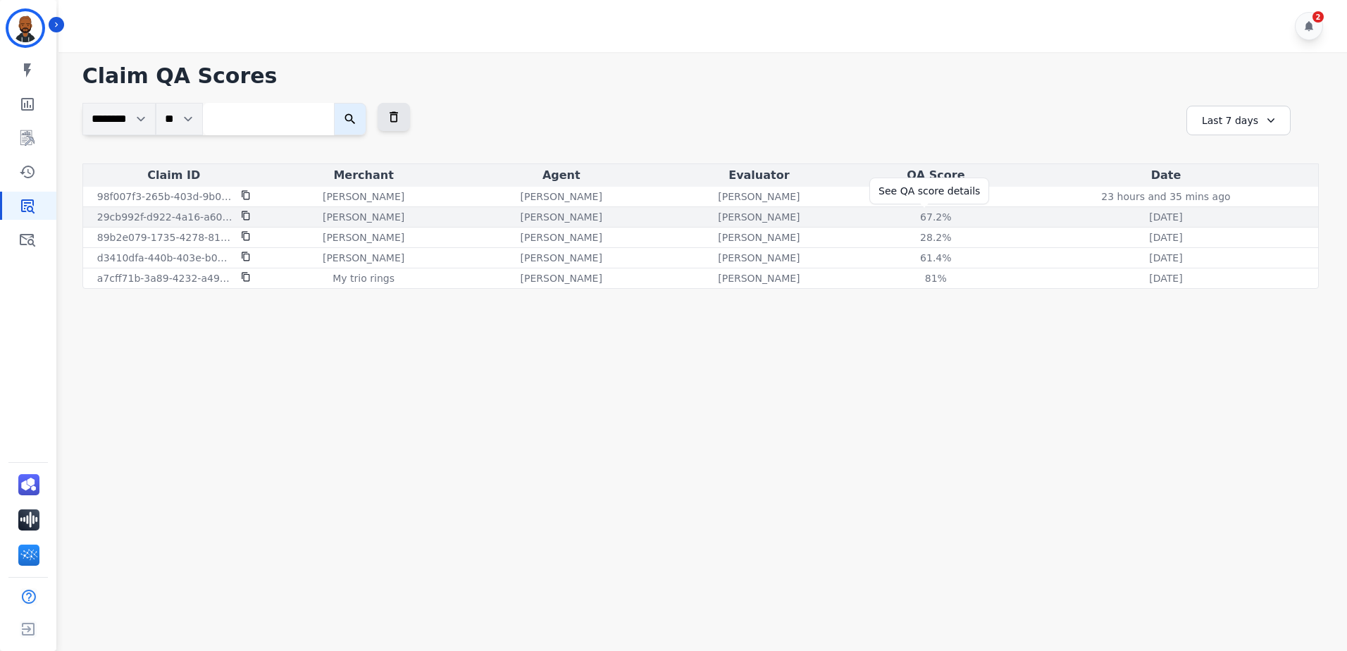
click at [927, 219] on div "67.2 %" at bounding box center [935, 217] width 63 height 14
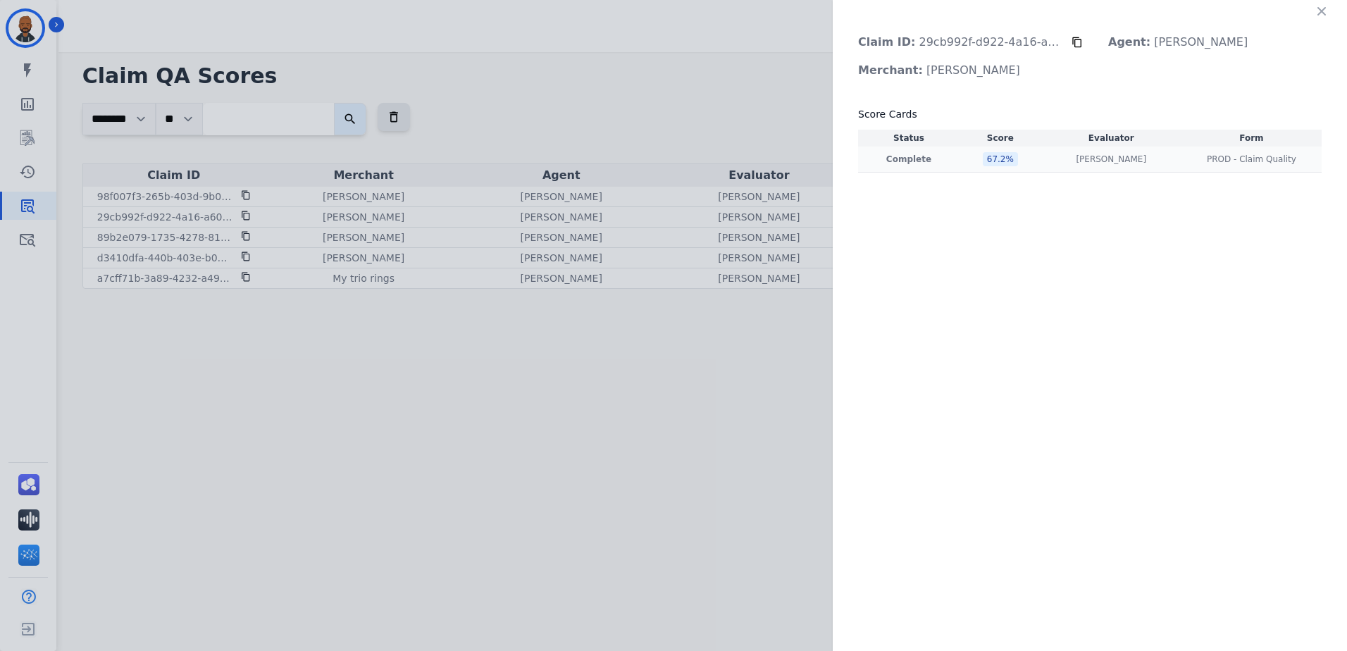
click at [996, 157] on div "67.2 %" at bounding box center [1000, 159] width 35 height 14
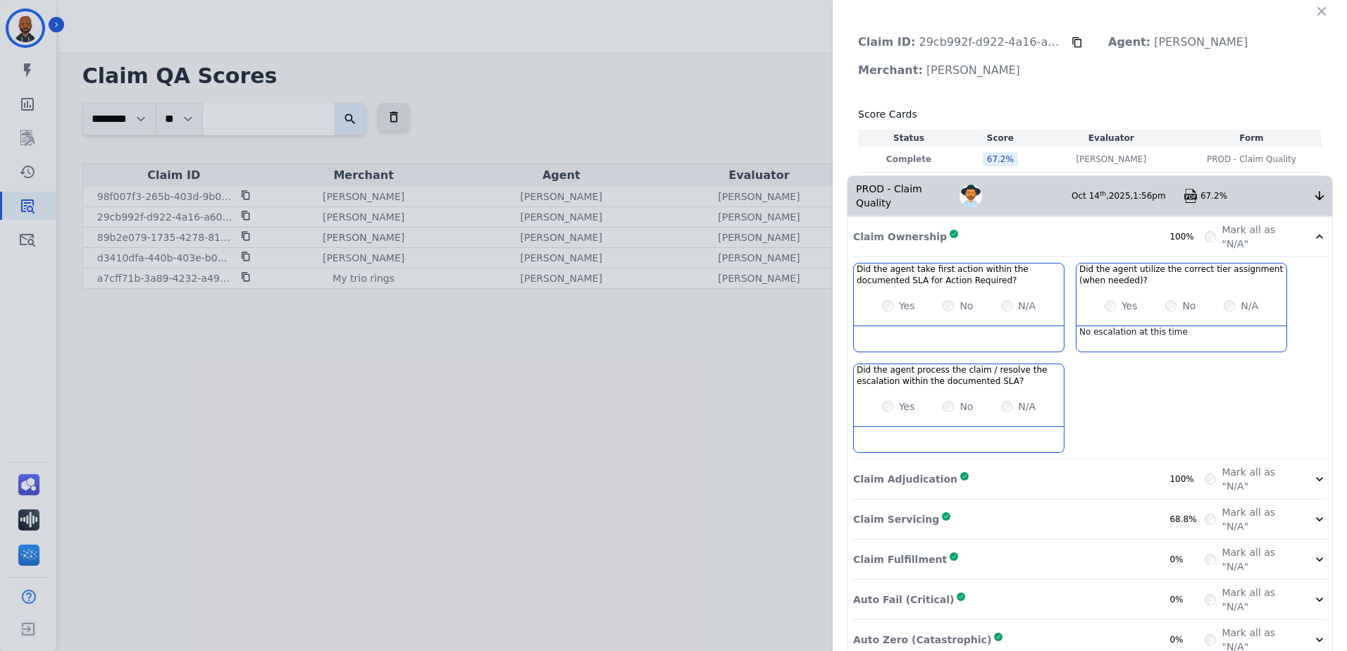
click at [992, 483] on div "Claim Adjudication Complete 100% Mark all as "N/A"" at bounding box center [1089, 479] width 473 height 40
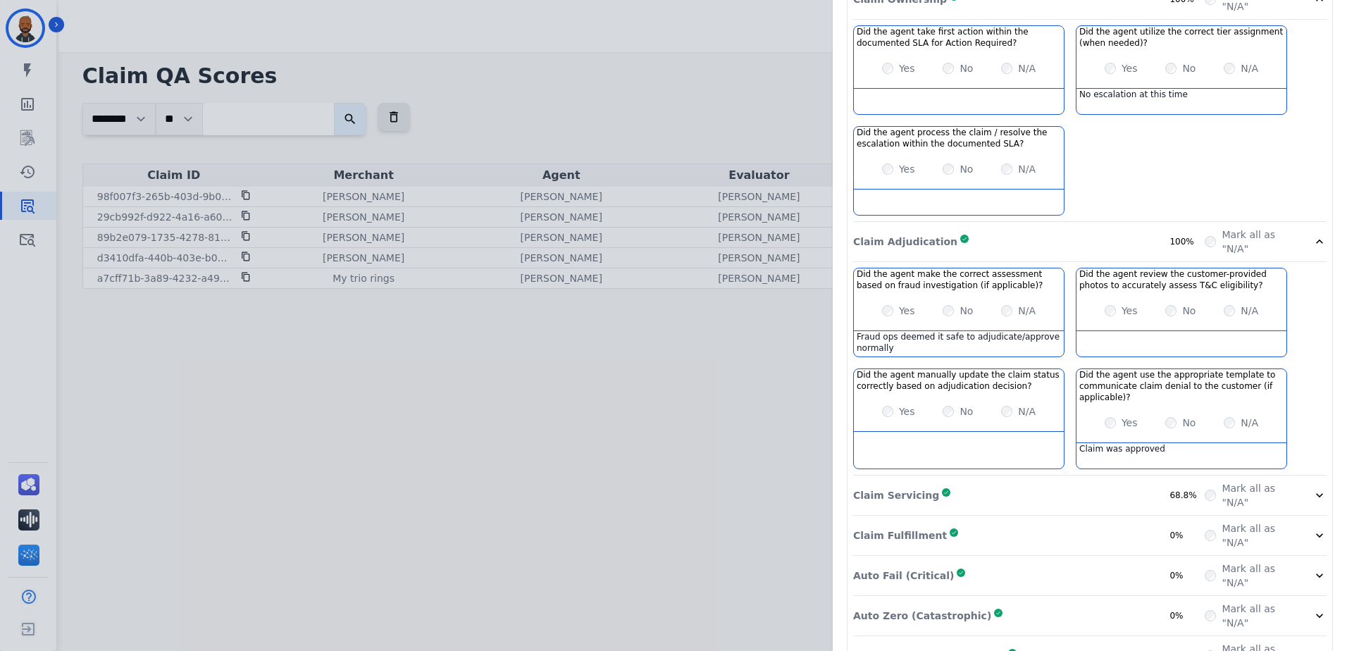
scroll to position [263, 0]
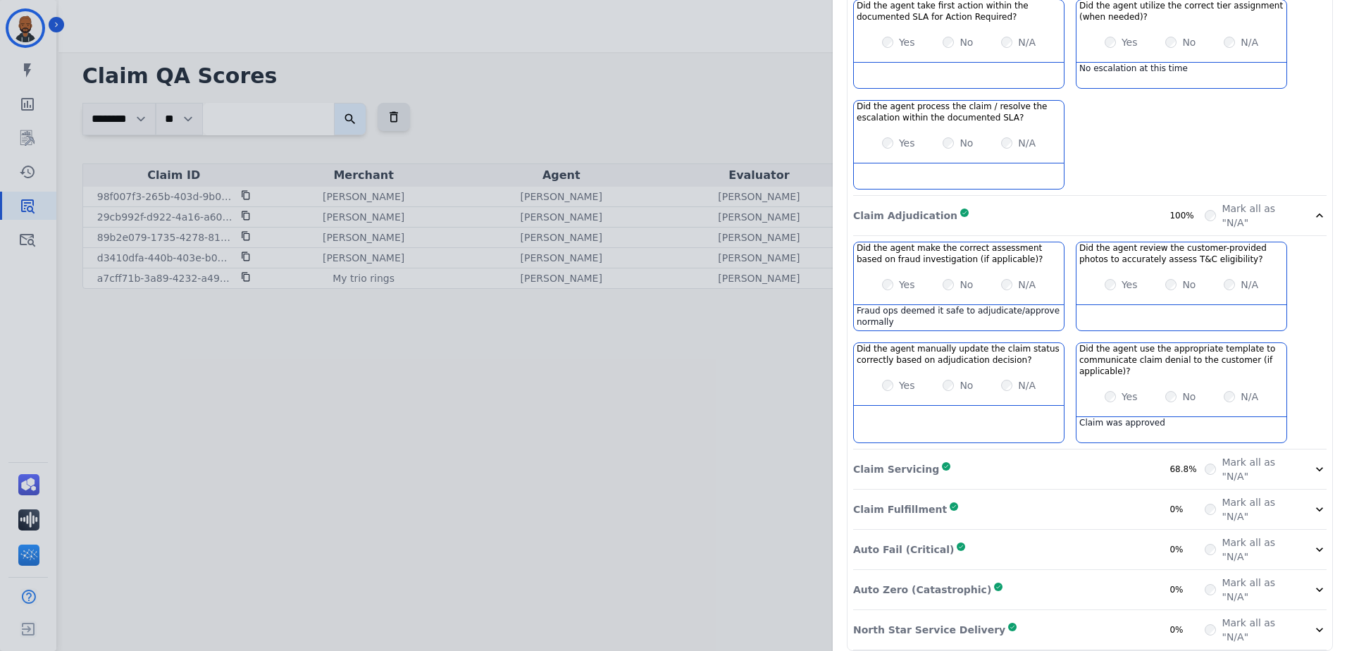
click at [1019, 455] on div "Claim Servicing Complete 68.8%" at bounding box center [1028, 469] width 351 height 28
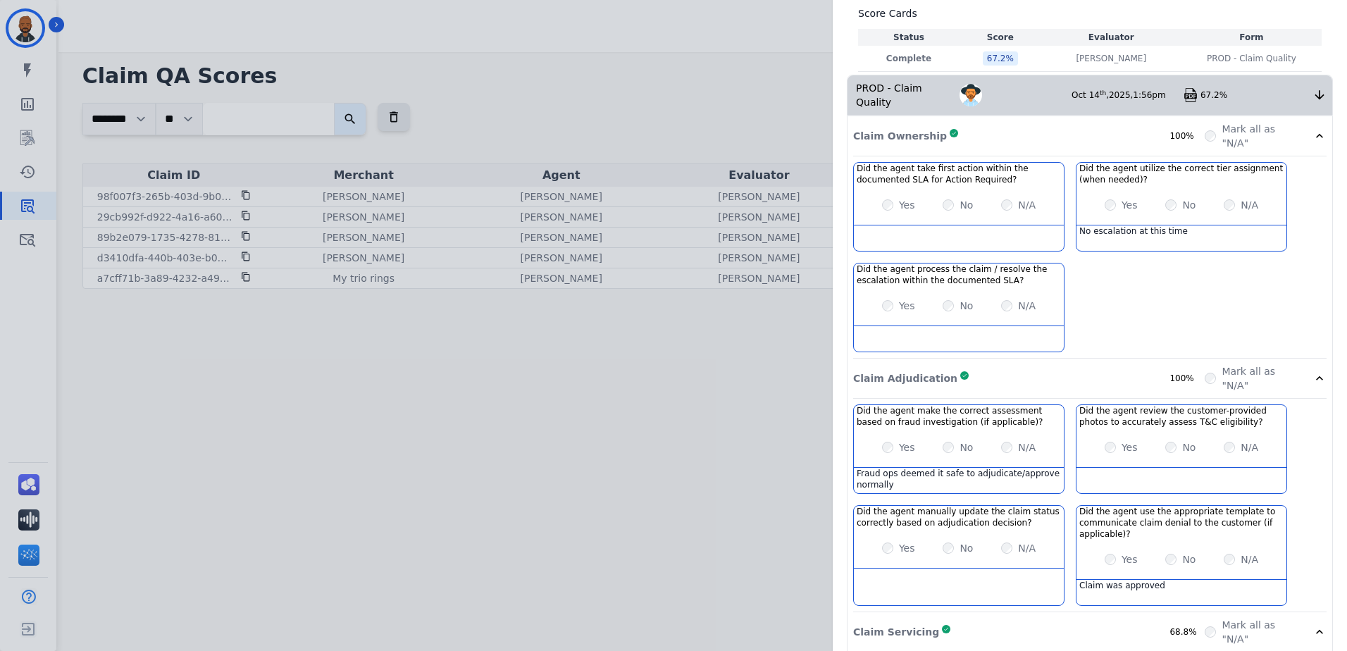
scroll to position [0, 0]
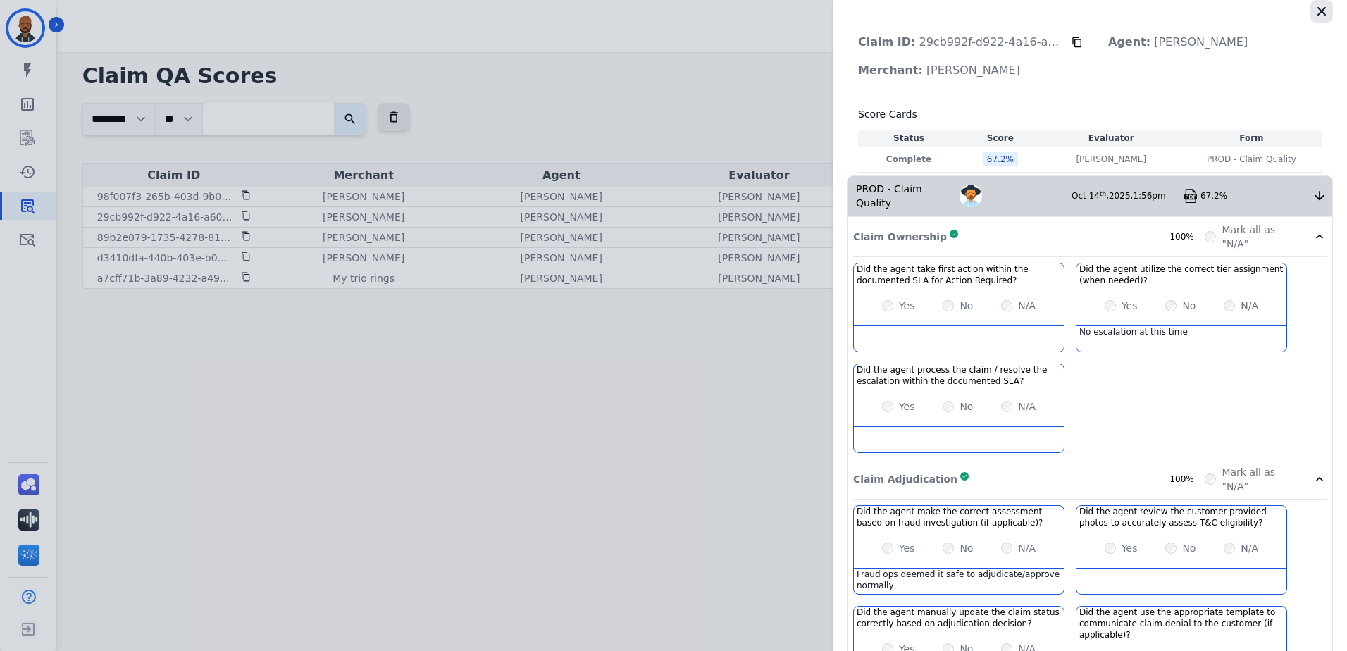
click at [1321, 21] on button "button" at bounding box center [1321, 11] width 23 height 23
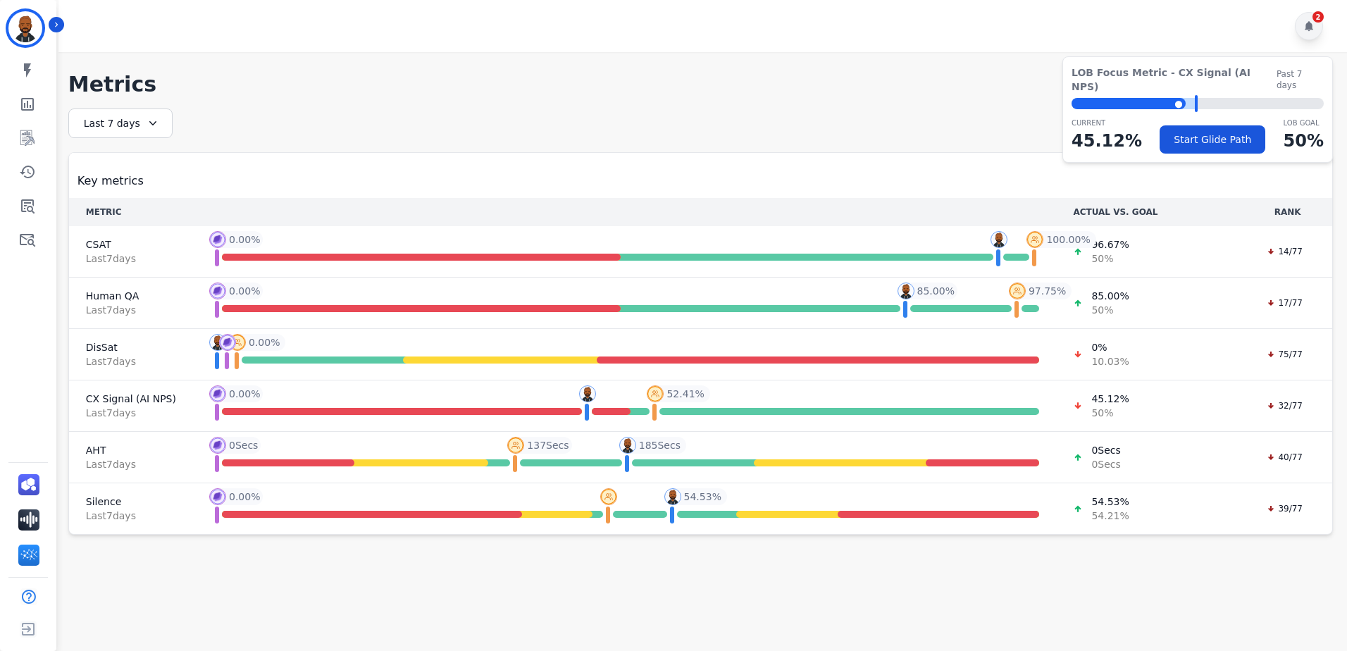
click at [1303, 23] on icon at bounding box center [1308, 25] width 11 height 11
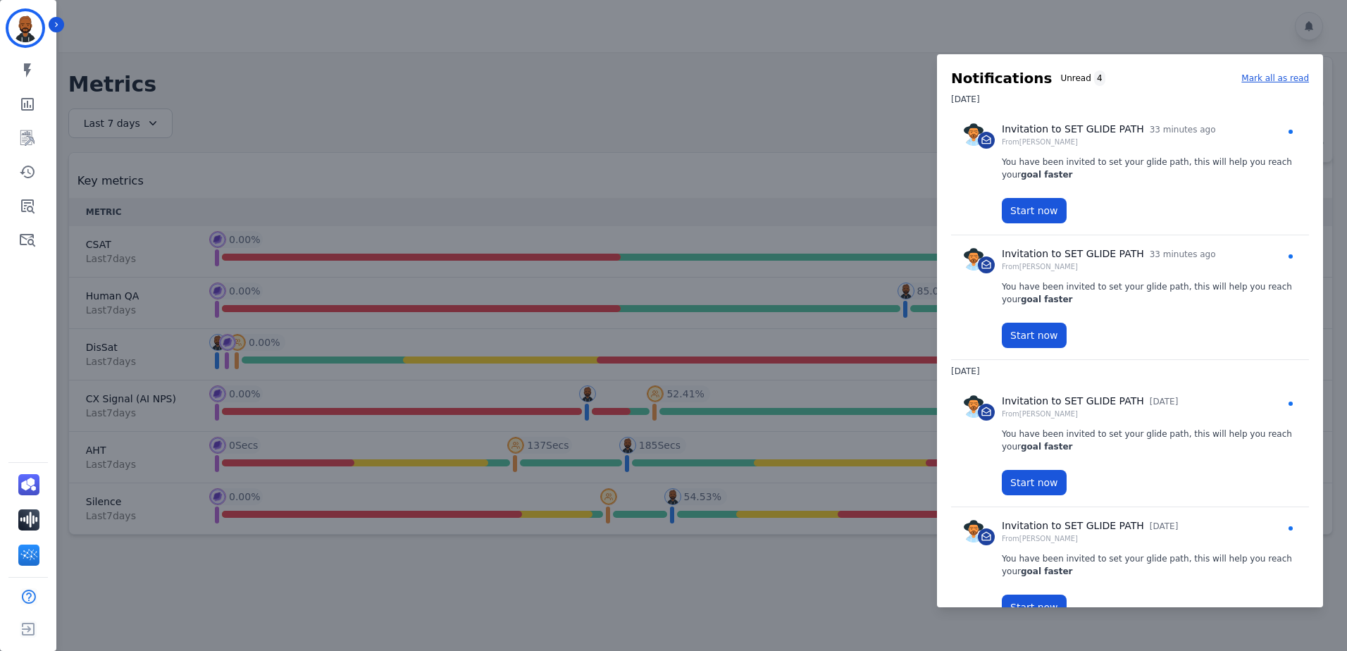
click at [730, 120] on div at bounding box center [673, 325] width 1347 height 651
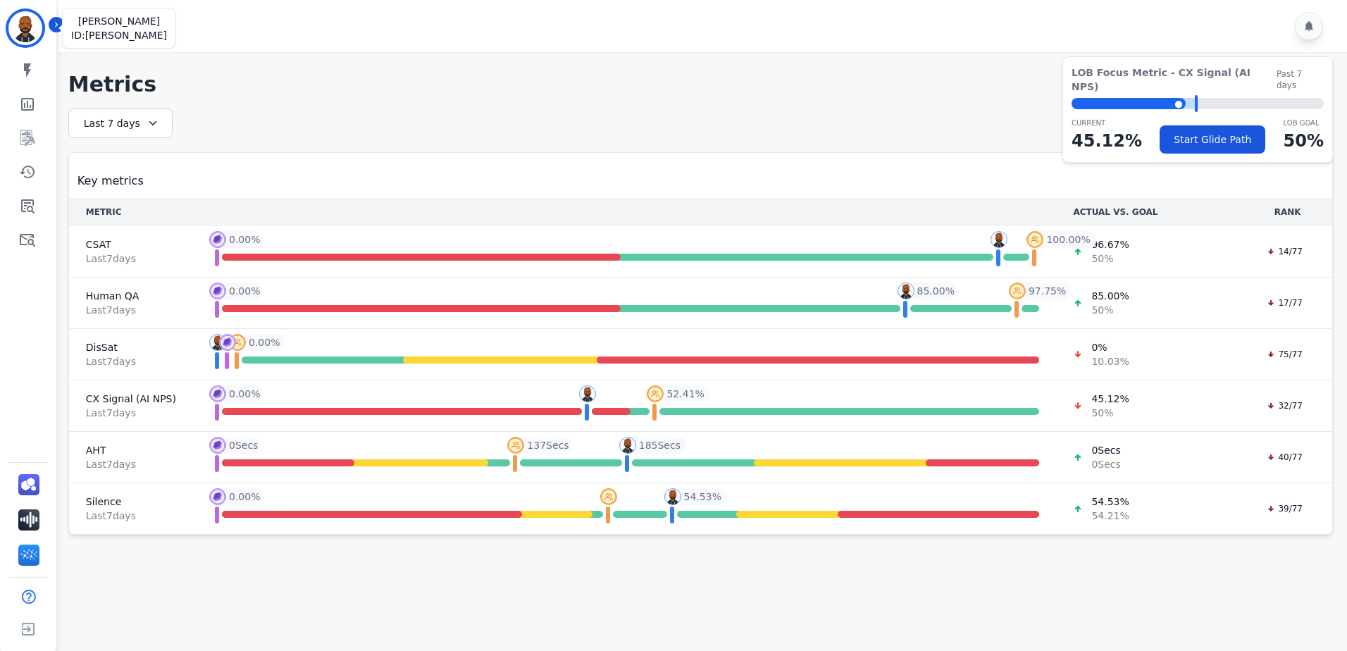
click at [35, 35] on img "Sidebar" at bounding box center [25, 28] width 34 height 34
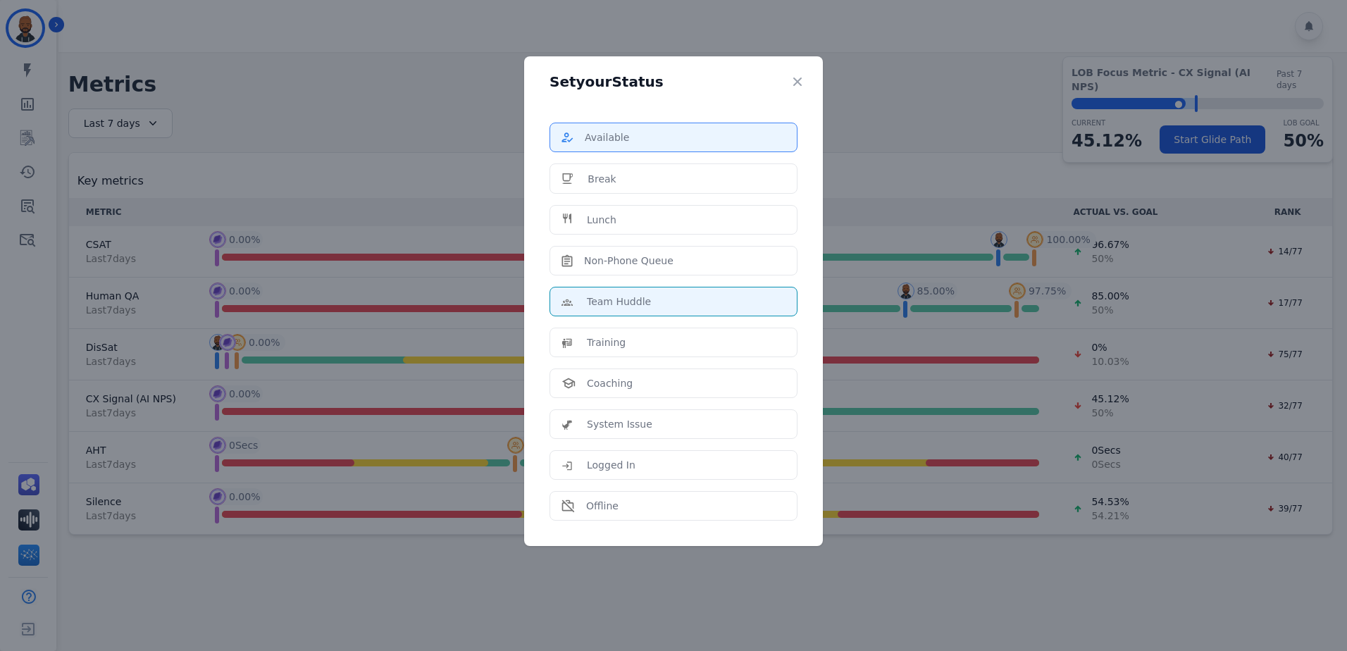
click at [685, 142] on div "Available" at bounding box center [673, 137] width 224 height 14
click at [697, 141] on div "Available" at bounding box center [673, 137] width 224 height 14
